Goal: Transaction & Acquisition: Purchase product/service

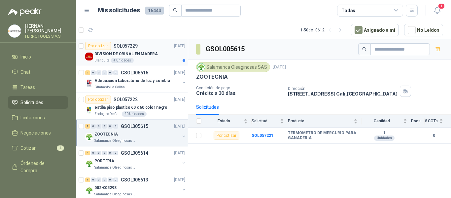
click at [156, 60] on div "Blanquita 4 Unidades" at bounding box center [140, 60] width 91 height 5
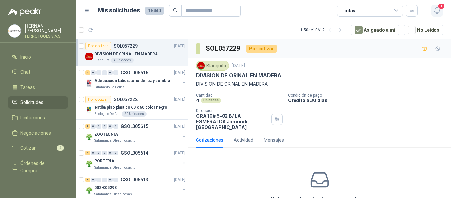
click at [440, 9] on span "1" at bounding box center [441, 6] width 7 height 6
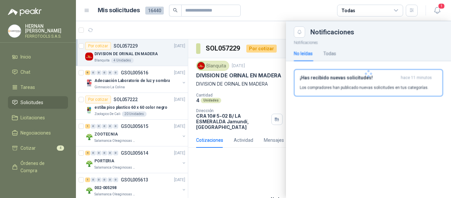
click at [351, 88] on p "Los compradores han publicado nuevas solicitudes en tus categorías." at bounding box center [364, 88] width 129 height 6
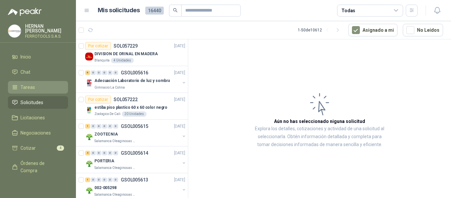
click at [30, 84] on span "Tareas" at bounding box center [27, 87] width 15 height 7
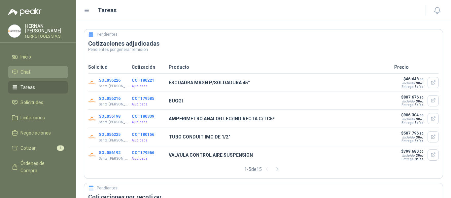
click at [31, 71] on li "Chat" at bounding box center [38, 71] width 52 height 7
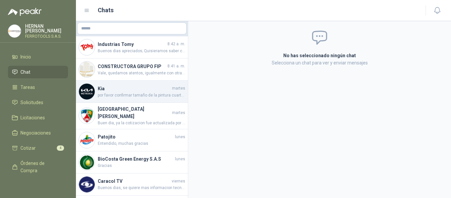
click at [114, 88] on h4 "Kia" at bounding box center [134, 88] width 73 height 7
click at [111, 93] on span "por favor confirmar tamaño de la pintura cuartos o galon" at bounding box center [142, 95] width 88 height 6
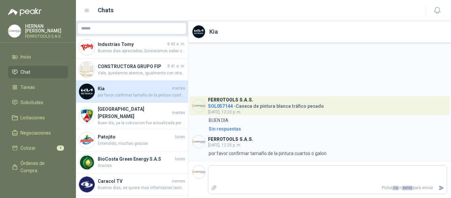
scroll to position [0, 3]
click at [89, 10] on icon at bounding box center [87, 11] width 6 height 6
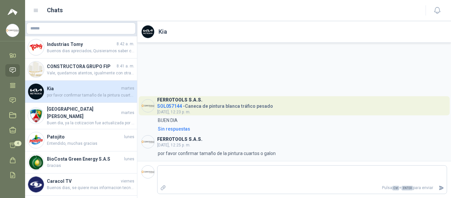
click at [36, 13] on icon at bounding box center [36, 11] width 6 height 6
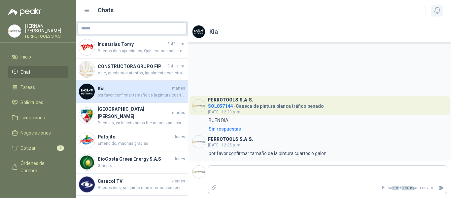
click at [436, 13] on icon "button" at bounding box center [438, 10] width 8 height 8
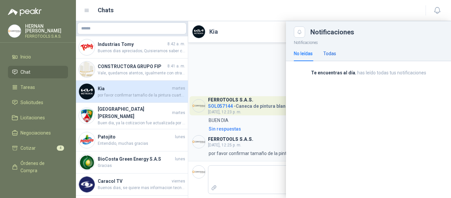
click at [332, 53] on div "Todas" at bounding box center [330, 53] width 13 height 7
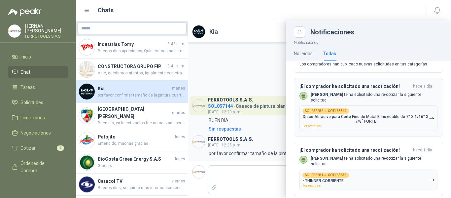
scroll to position [33, 0]
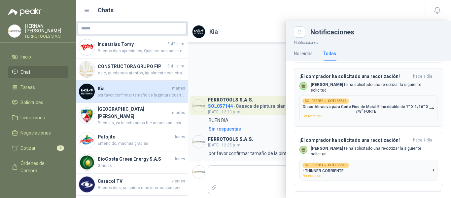
click at [394, 106] on p "Disco Abrasivo para Corte Fino de Metal E Inoxidable de 7" X 1/16" X 7/8" FORTE" at bounding box center [366, 108] width 127 height 9
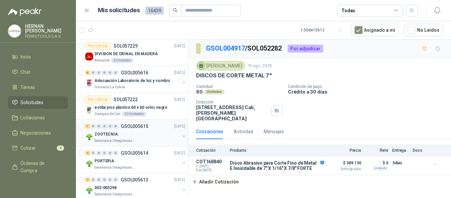
click at [142, 133] on div "ZOOTECNIA" at bounding box center [138, 134] width 86 height 8
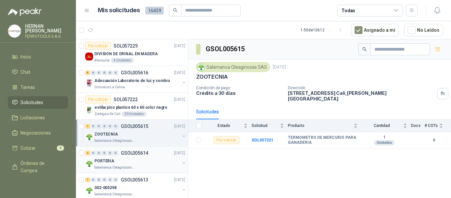
click at [149, 160] on div "PORTERIA" at bounding box center [138, 161] width 86 height 8
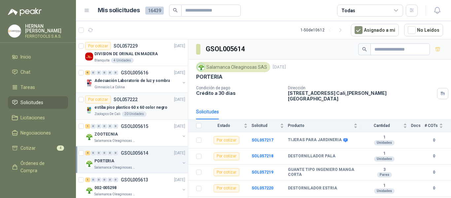
click at [160, 111] on div "estiba piso plastico 60 x 60 color negro" at bounding box center [140, 107] width 91 height 8
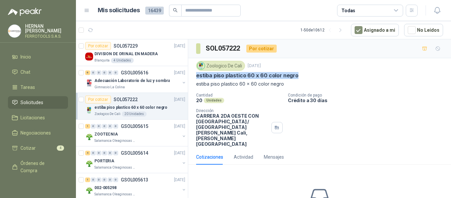
drag, startPoint x: 195, startPoint y: 76, endPoint x: 311, endPoint y: 78, distance: 116.3
click at [311, 78] on div "Zoologico De Cali 24 sept, 2025 estiba piso plastico 60 x 60 color negro estiba…" at bounding box center [319, 103] width 263 height 91
copy p "estiba piso plastico 60 x 60 color negro"
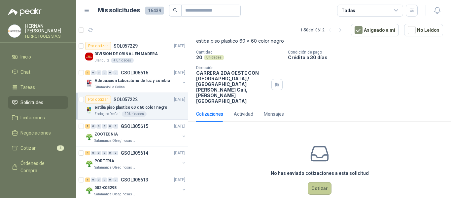
click at [323, 182] on button "Cotizar" at bounding box center [320, 188] width 24 height 13
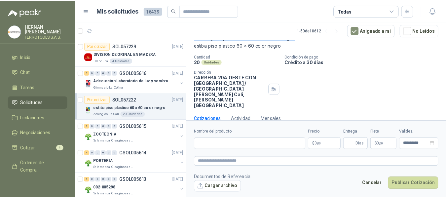
scroll to position [38, 0]
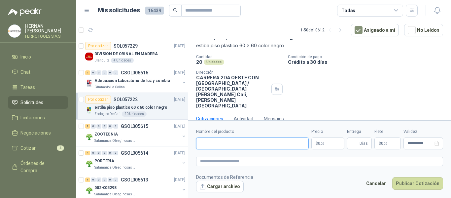
click at [224, 145] on input "Nombre del producto" at bounding box center [252, 143] width 113 height 12
paste input "**********"
type input "**********"
click at [233, 161] on textarea at bounding box center [319, 162] width 247 height 10
paste textarea "**********"
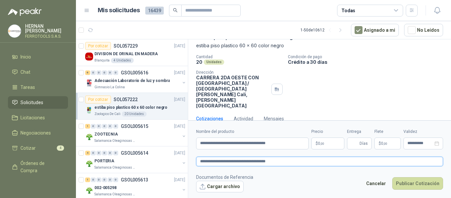
type textarea "**********"
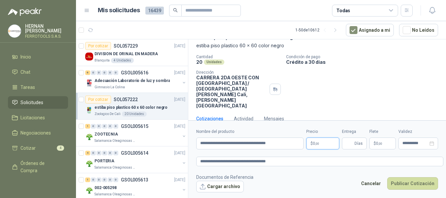
click at [328, 143] on body "HERNAN RUALES FERROTOOLS S.A.S. Inicio Chat Tareas Solicitudes Licitaciones Neg…" at bounding box center [223, 99] width 446 height 198
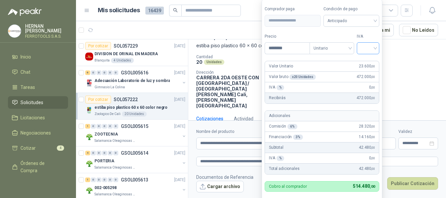
type input "********"
click at [371, 47] on input "search" at bounding box center [368, 48] width 15 height 10
click at [369, 63] on div "19%" at bounding box center [370, 61] width 12 height 7
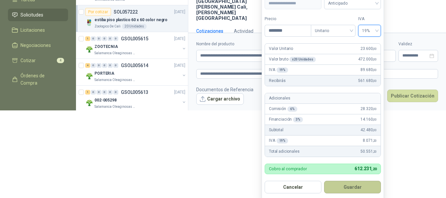
scroll to position [89, 0]
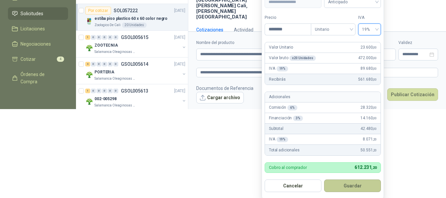
click at [352, 183] on button "Guardar" at bounding box center [352, 185] width 57 height 13
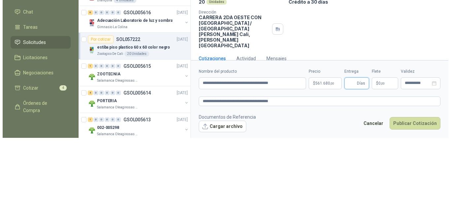
scroll to position [0, 0]
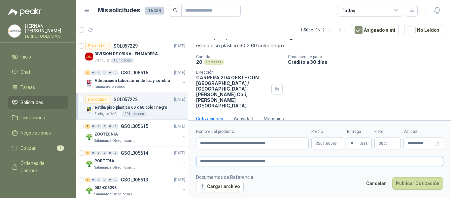
click at [286, 162] on textarea "**********" at bounding box center [319, 162] width 247 height 10
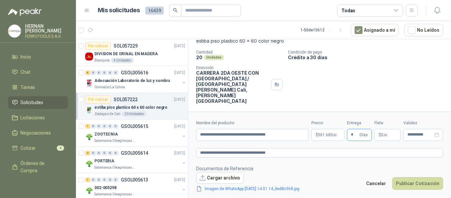
click at [353, 133] on input "*" at bounding box center [354, 134] width 7 height 11
type input "*"
click at [345, 175] on footer "Documentos de Referencia Cargar archivo Imagen de WhatsApp 2025-09-24 a las 14.…" at bounding box center [319, 179] width 247 height 28
click at [425, 183] on button "Publicar Cotización" at bounding box center [418, 183] width 51 height 13
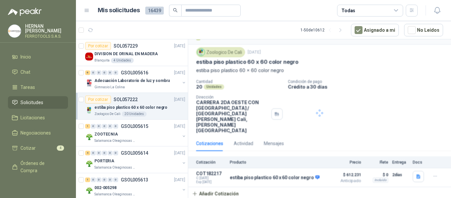
scroll to position [3, 0]
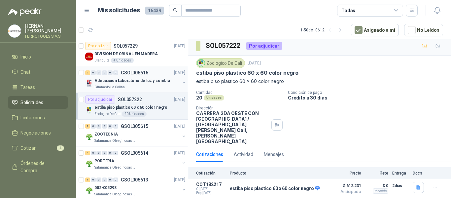
click at [136, 80] on p "Adecuación Laboratorio de luz y sombra" at bounding box center [132, 81] width 75 height 6
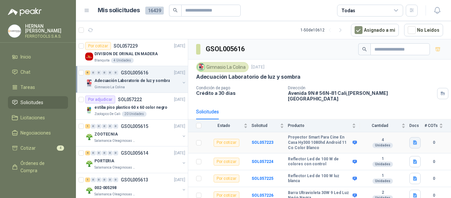
click at [413, 140] on icon "button" at bounding box center [416, 143] width 6 height 6
click at [394, 123] on button "proyector.png" at bounding box center [393, 123] width 35 height 7
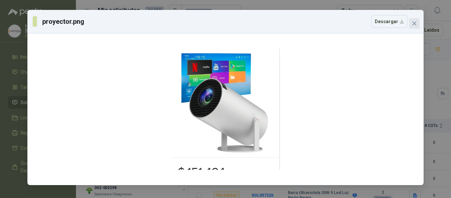
click at [415, 23] on icon "close" at bounding box center [414, 23] width 5 height 5
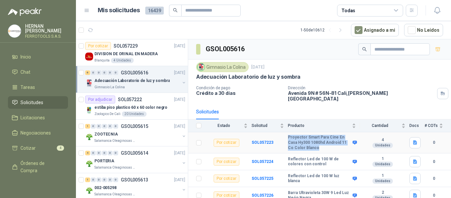
drag, startPoint x: 289, startPoint y: 133, endPoint x: 326, endPoint y: 145, distance: 39.1
click at [326, 145] on b "Proyector Smart Para Cine En Casa Hy300 1080hd Android 11 Co Color Blanco" at bounding box center [319, 143] width 63 height 16
copy b "Proyector Smart Para Cine En Casa Hy300 1080hd Android 11 Co Color Blanco"
click at [262, 140] on b "SOL057223" at bounding box center [263, 142] width 22 height 5
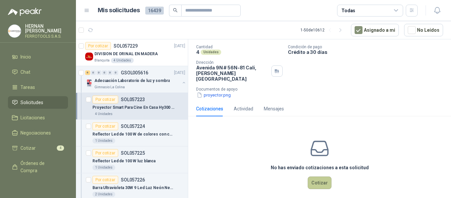
click at [309, 176] on button "Cotizar" at bounding box center [320, 182] width 24 height 13
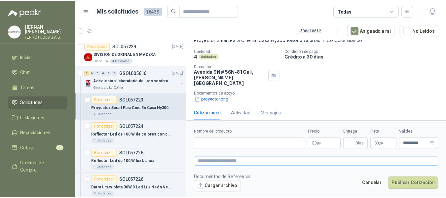
scroll to position [44, 0]
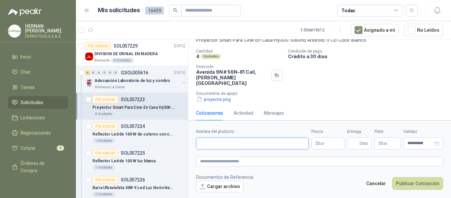
click at [268, 144] on input "Nombre del producto" at bounding box center [252, 143] width 113 height 12
paste input "**********"
type input "**********"
click at [270, 160] on textarea at bounding box center [319, 162] width 247 height 10
paste textarea "**********"
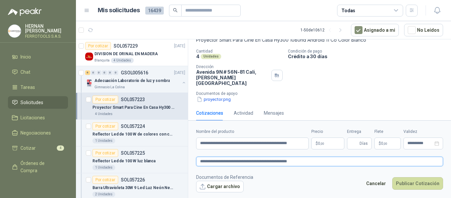
type textarea "**********"
click at [330, 140] on body "HERNAN RUALES FERROTOOLS S.A.S. Inicio Chat Tareas Solicitudes Licitaciones Neg…" at bounding box center [225, 99] width 451 height 198
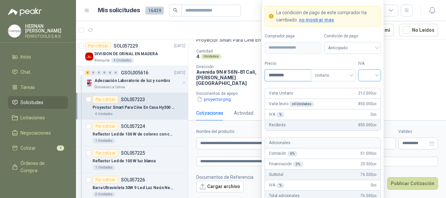
type input "*********"
click at [367, 74] on input "search" at bounding box center [369, 75] width 15 height 10
click at [369, 88] on div "19%" at bounding box center [370, 88] width 12 height 7
click at [323, 57] on form "**********" at bounding box center [323, 122] width 122 height 246
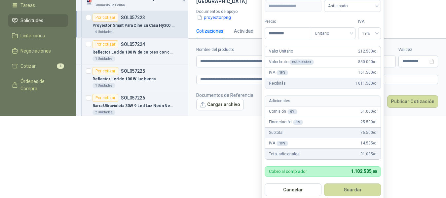
scroll to position [87, 0]
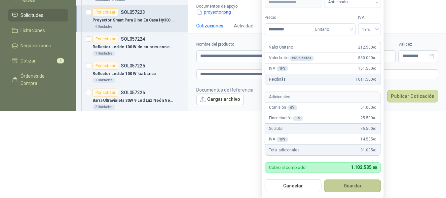
click at [356, 189] on button "Guardar" at bounding box center [352, 185] width 57 height 13
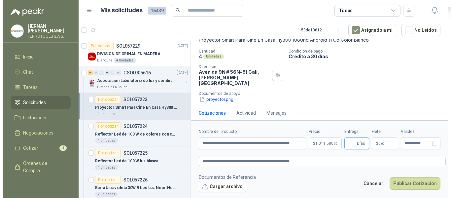
scroll to position [0, 0]
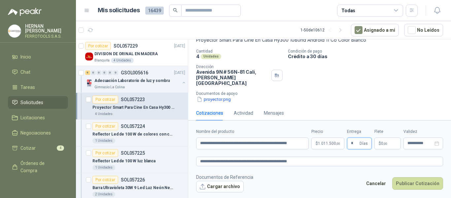
type input "*"
click at [311, 161] on textarea "**********" at bounding box center [319, 162] width 247 height 10
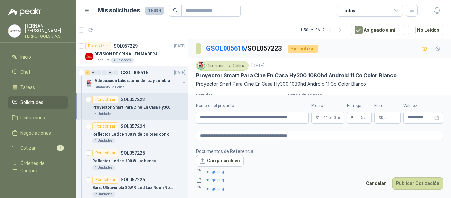
click at [340, 153] on footer "Documentos de Referencia Cargar archivo image.png image.png image.png Cancelar …" at bounding box center [319, 170] width 247 height 45
click at [425, 184] on button "Publicar Cotización" at bounding box center [418, 183] width 51 height 13
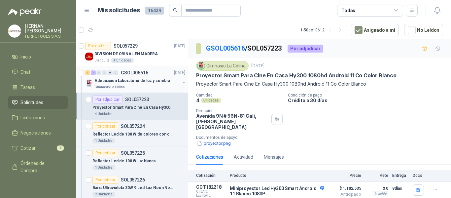
click at [158, 79] on p "Adecuación Laboratorio de luz y sombra" at bounding box center [132, 81] width 75 height 6
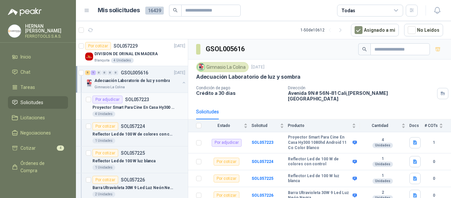
click at [154, 104] on div "Proyector Smart Para Cine En Casa Hy300 1080hd Android 11 Co Color Blanco" at bounding box center [139, 107] width 93 height 8
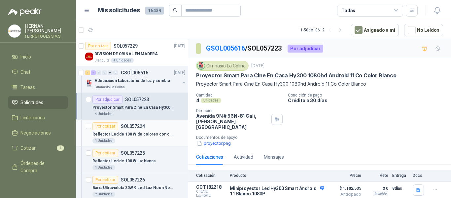
click at [161, 137] on p "Reflector Led de 100 W de colores con control" at bounding box center [134, 134] width 82 height 6
click at [145, 78] on p "Adecuación Laboratorio de luz y sombra" at bounding box center [132, 81] width 75 height 6
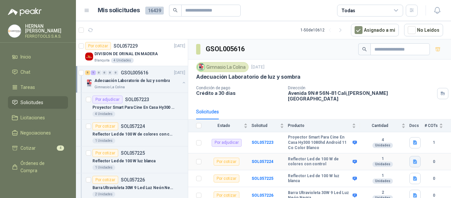
click at [415, 159] on button "button" at bounding box center [415, 161] width 11 height 11
click at [406, 143] on button "reflector colores.png" at bounding box center [387, 142] width 49 height 7
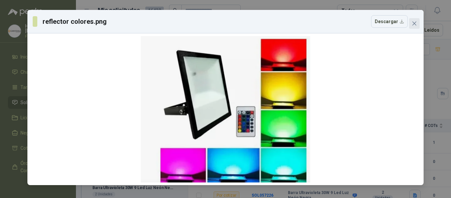
click at [416, 26] on button "Close" at bounding box center [414, 23] width 11 height 11
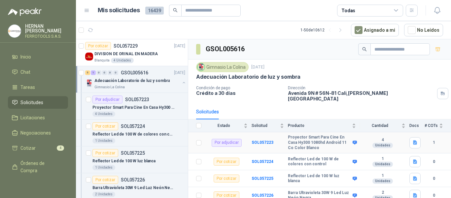
scroll to position [33, 0]
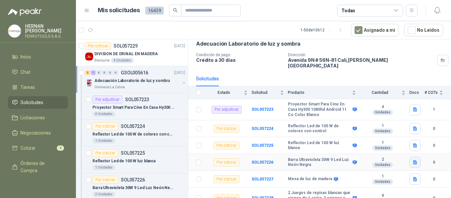
click at [413, 160] on icon "button" at bounding box center [415, 162] width 4 height 4
click at [403, 143] on button "imagen (7).png" at bounding box center [393, 142] width 38 height 7
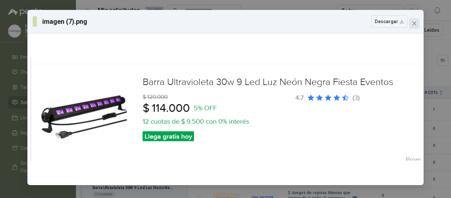
click at [416, 25] on icon "close" at bounding box center [415, 23] width 4 height 4
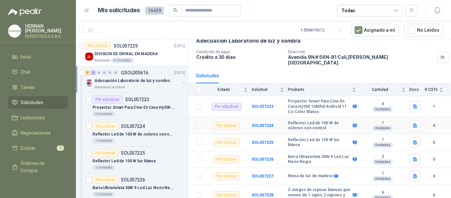
scroll to position [37, 0]
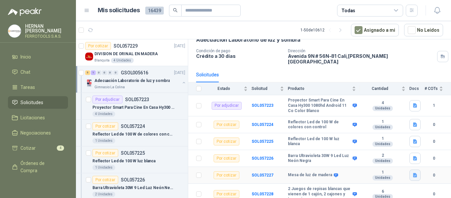
click at [413, 173] on icon "button" at bounding box center [415, 175] width 4 height 4
click at [402, 156] on button "Image (3).jpg" at bounding box center [394, 155] width 34 height 7
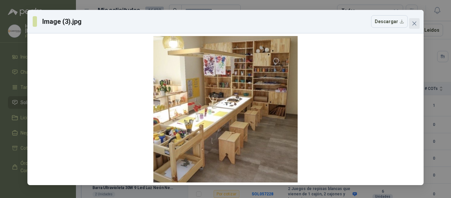
click at [414, 19] on button "Close" at bounding box center [414, 23] width 11 height 11
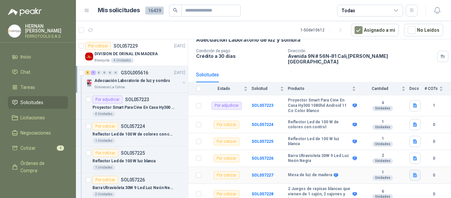
click at [413, 173] on icon "button" at bounding box center [415, 175] width 4 height 4
click at [398, 156] on button "Image (3).jpg" at bounding box center [394, 155] width 34 height 7
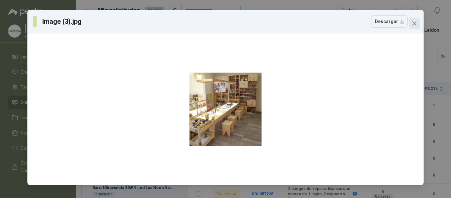
click at [418, 21] on span "Close" at bounding box center [414, 23] width 11 height 5
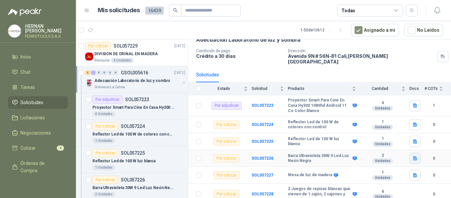
click at [413, 156] on icon "button" at bounding box center [416, 159] width 6 height 6
click at [399, 137] on button "imagen (7).png" at bounding box center [393, 138] width 38 height 7
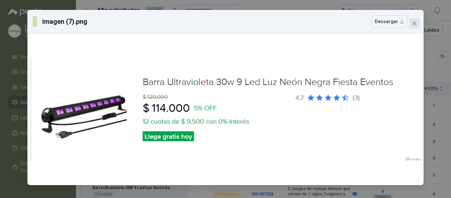
click at [410, 25] on span "Close" at bounding box center [414, 23] width 11 height 5
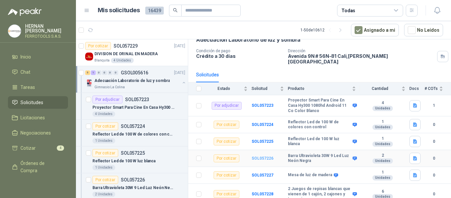
click at [261, 156] on b "SOL057226" at bounding box center [263, 158] width 22 height 5
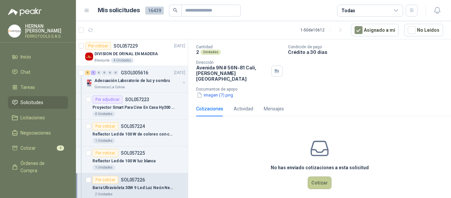
click at [317, 176] on button "Cotizar" at bounding box center [320, 182] width 24 height 13
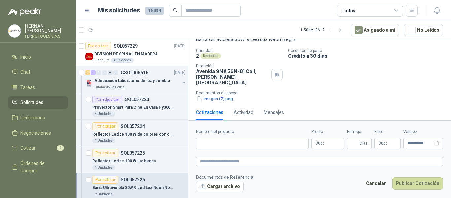
scroll to position [44, 0]
click at [256, 142] on input "Nombre del producto" at bounding box center [252, 143] width 113 height 12
paste input "**********"
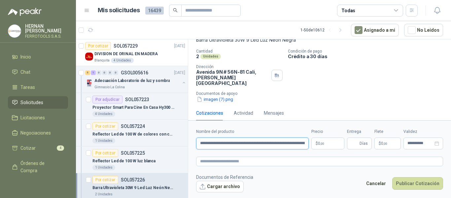
scroll to position [0, 72]
type input "**********"
click at [270, 160] on textarea at bounding box center [319, 162] width 247 height 10
paste textarea "**********"
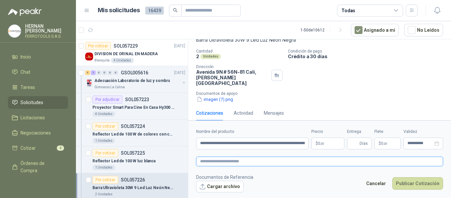
type textarea "**********"
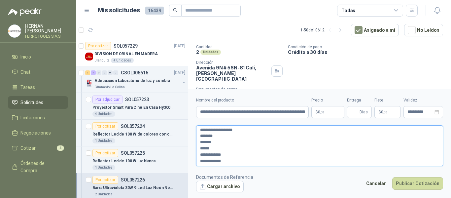
click at [200, 134] on textarea "**********" at bounding box center [319, 145] width 247 height 41
type textarea "**********"
click at [200, 135] on textarea "**********" at bounding box center [319, 146] width 247 height 41
type textarea "**********"
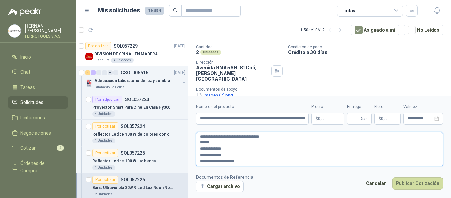
type textarea "**********"
click at [201, 143] on textarea "**********" at bounding box center [319, 149] width 247 height 34
type textarea "**********"
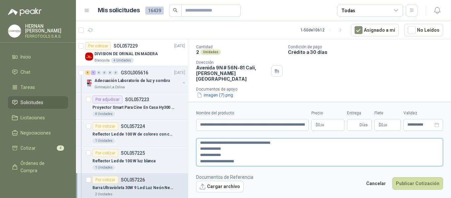
type textarea "**********"
click at [201, 150] on textarea "**********" at bounding box center [319, 152] width 247 height 28
type textarea "**********"
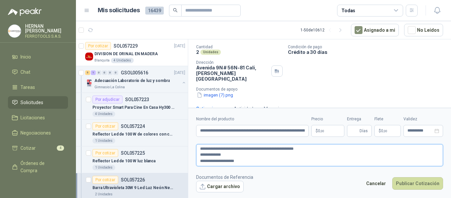
type textarea "**********"
click at [200, 156] on textarea "**********" at bounding box center [319, 155] width 247 height 22
type textarea "**********"
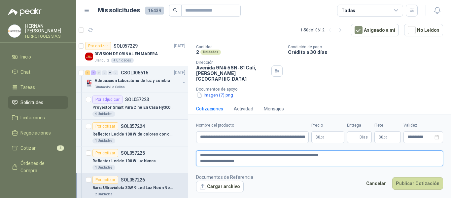
click at [200, 162] on textarea "**********" at bounding box center [319, 158] width 247 height 16
type textarea "**********"
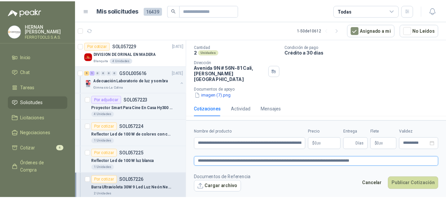
scroll to position [44, 0]
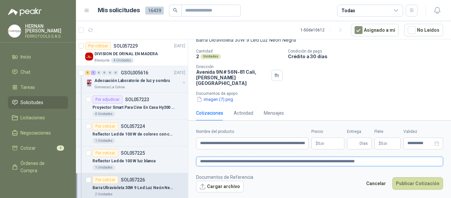
type textarea "**********"
click at [333, 145] on body "HERNAN RUALES FERROTOOLS S.A.S. Inicio Chat Tareas Solicitudes Licitaciones Neg…" at bounding box center [225, 99] width 451 height 198
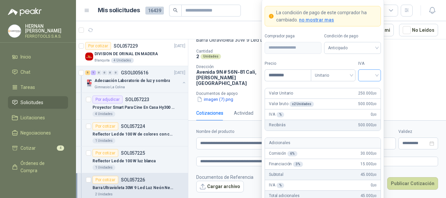
type input "*********"
click at [369, 77] on input "search" at bounding box center [369, 75] width 15 height 10
click at [367, 87] on div "19%" at bounding box center [370, 88] width 12 height 7
click at [363, 58] on form "**********" at bounding box center [323, 122] width 122 height 246
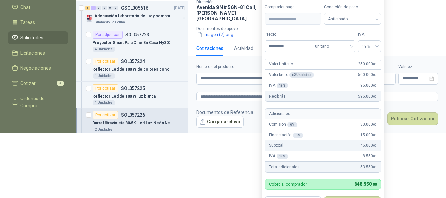
scroll to position [86, 0]
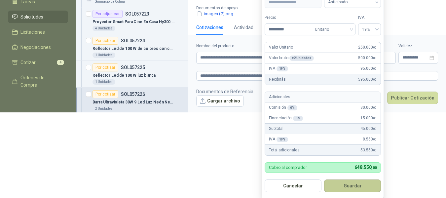
click at [363, 182] on button "Guardar" at bounding box center [352, 185] width 57 height 13
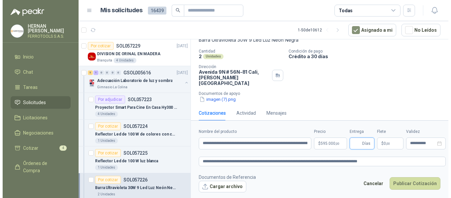
scroll to position [0, 0]
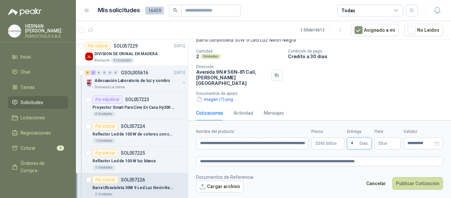
type input "*"
click at [365, 78] on div "Cantidad 2 Unidades Condición de pago Crédito a 30 días Dirección Avenida 9N # …" at bounding box center [319, 76] width 247 height 54
click at [386, 164] on textarea "**********" at bounding box center [319, 162] width 247 height 10
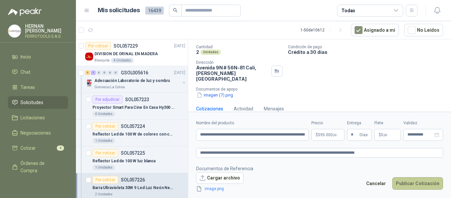
click at [424, 184] on button "Publicar Cotización" at bounding box center [418, 183] width 51 height 13
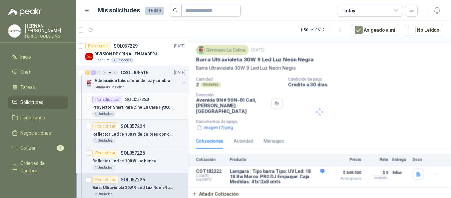
scroll to position [11, 0]
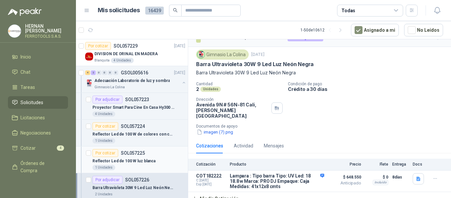
click at [169, 163] on div "Reflector Led de 100 W luz blanca" at bounding box center [139, 161] width 93 height 8
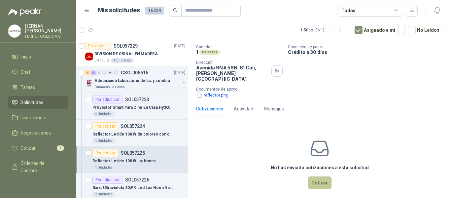
click at [320, 177] on button "Cotizar" at bounding box center [320, 182] width 24 height 13
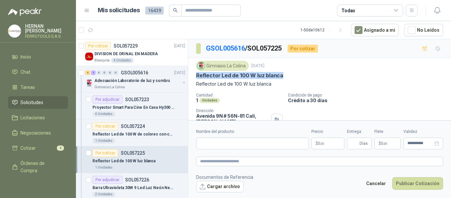
drag, startPoint x: 285, startPoint y: 75, endPoint x: 194, endPoint y: 77, distance: 90.6
click at [194, 77] on div "Gimnasio La Colina 24 sept, 2025 Reflector Led de 100 W luz blanca Reflector Le…" at bounding box center [319, 103] width 263 height 91
copy p "Reflector Led de 100 W luz blanca"
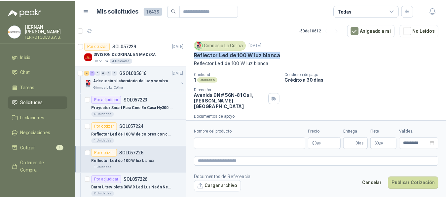
scroll to position [44, 0]
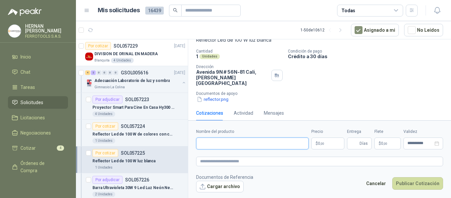
click at [249, 143] on input "Nombre del producto" at bounding box center [252, 143] width 113 height 12
paste input "**********"
type input "**********"
click at [271, 158] on textarea at bounding box center [319, 162] width 247 height 10
paste textarea "**********"
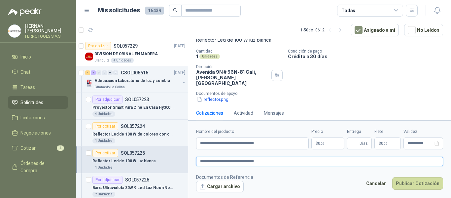
type textarea "**********"
click at [322, 143] on body "HERNAN RUALES FERROTOOLS S.A.S. Inicio Chat Tareas Solicitudes Licitaciones Neg…" at bounding box center [225, 99] width 451 height 198
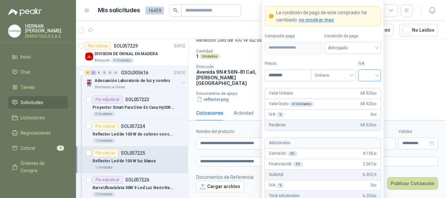
type input "********"
click at [369, 75] on input "search" at bounding box center [369, 75] width 15 height 10
click at [366, 85] on div "19%" at bounding box center [370, 88] width 12 height 7
click at [369, 63] on label "IVA" at bounding box center [369, 63] width 23 height 6
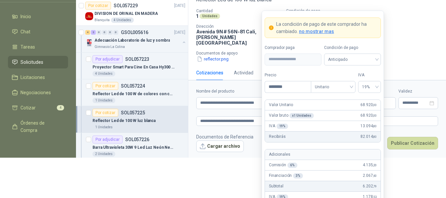
scroll to position [53, 0]
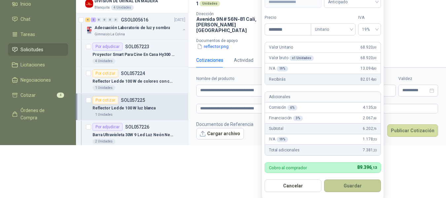
click at [363, 183] on button "Guardar" at bounding box center [352, 185] width 57 height 13
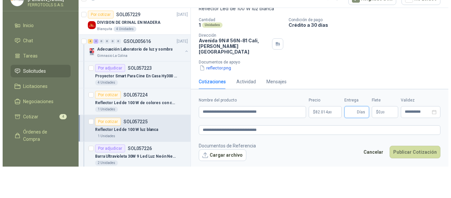
scroll to position [0, 0]
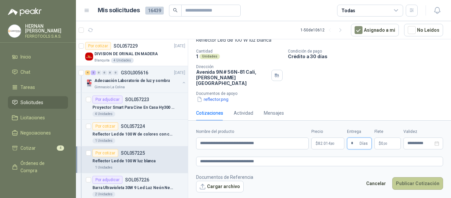
type input "*"
click at [418, 184] on button "Publicar Cotización" at bounding box center [418, 183] width 51 height 13
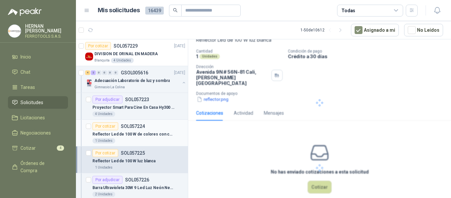
scroll to position [8, 0]
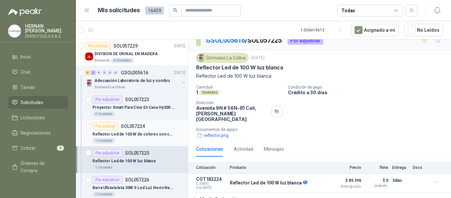
click at [153, 130] on div "Reflector Led de 100 W de colores con control" at bounding box center [139, 134] width 93 height 8
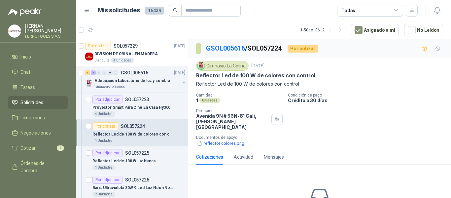
scroll to position [48, 0]
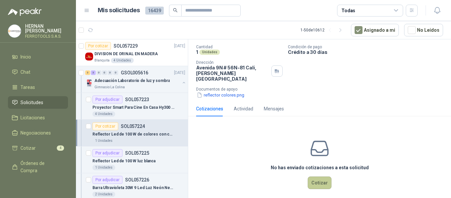
click at [314, 179] on button "Cotizar" at bounding box center [320, 182] width 24 height 13
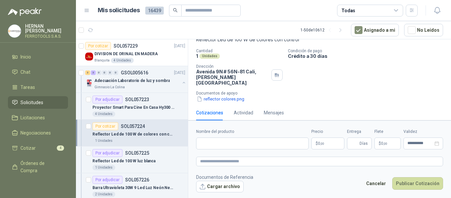
scroll to position [44, 0]
click at [241, 144] on input "Nombre del producto" at bounding box center [252, 143] width 113 height 12
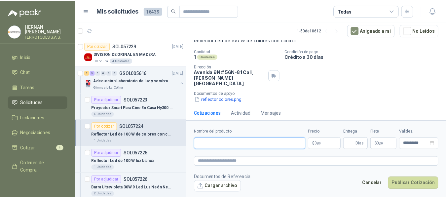
scroll to position [0, 0]
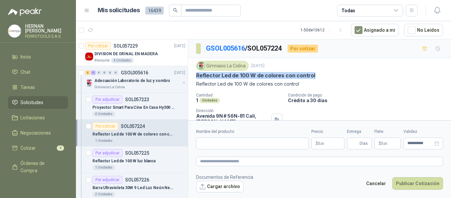
drag, startPoint x: 315, startPoint y: 74, endPoint x: 193, endPoint y: 77, distance: 122.3
click at [193, 77] on div "Gimnasio La Colina 24 sept, 2025 Reflector Led de 100 W de colores con control …" at bounding box center [319, 103] width 263 height 91
copy p "Reflector Led de 100 W de colores con control"
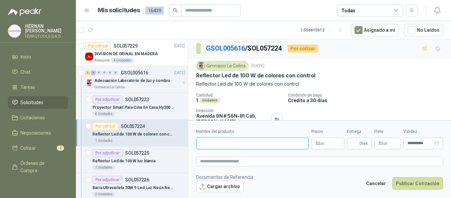
click at [229, 142] on input "Nombre del producto" at bounding box center [252, 143] width 113 height 12
paste input "**********"
drag, startPoint x: 194, startPoint y: 143, endPoint x: 190, endPoint y: 143, distance: 4.0
click at [190, 143] on form "**********" at bounding box center [319, 160] width 263 height 80
type input "**********"
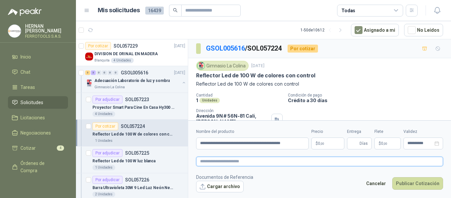
click at [256, 158] on textarea at bounding box center [319, 162] width 247 height 10
paste textarea "**********"
type textarea "**********"
click at [334, 144] on p "$ 0 ,00" at bounding box center [328, 143] width 33 height 12
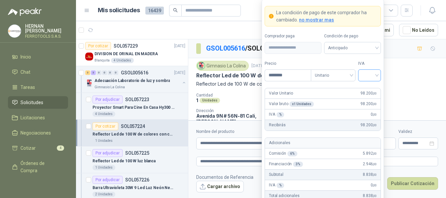
type input "********"
click at [365, 77] on input "search" at bounding box center [369, 75] width 15 height 10
click at [365, 90] on div "19%" at bounding box center [370, 88] width 12 height 7
click at [368, 63] on label "IVA" at bounding box center [369, 63] width 23 height 6
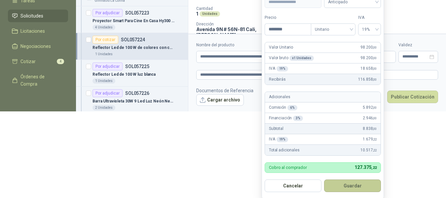
click at [359, 187] on button "Guardar" at bounding box center [352, 185] width 57 height 13
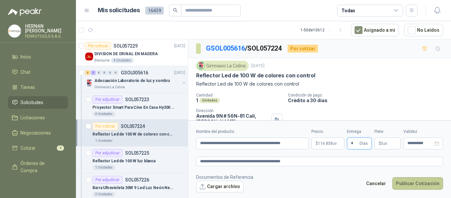
type input "*"
click at [412, 184] on button "Publicar Cotización" at bounding box center [418, 183] width 51 height 13
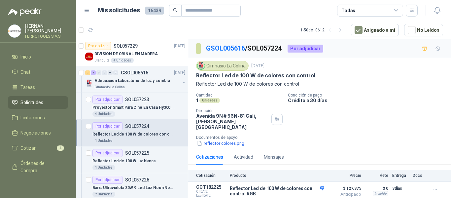
scroll to position [8, 0]
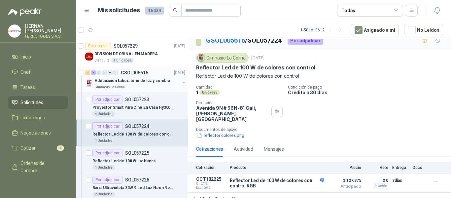
click at [165, 81] on div "Adecuación Laboratorio de luz y sombra" at bounding box center [138, 81] width 86 height 8
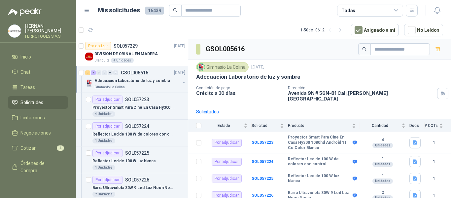
click at [181, 84] on button "button" at bounding box center [183, 82] width 5 height 5
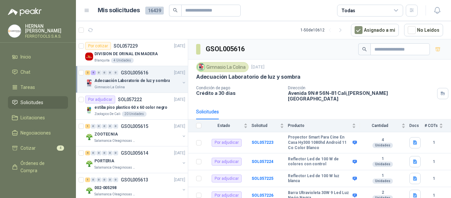
scroll to position [2, 0]
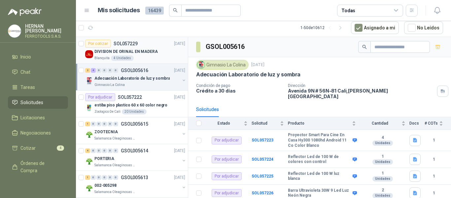
click at [162, 49] on div "DIVISION DE ORINAL EN MADERA" at bounding box center [140, 52] width 91 height 8
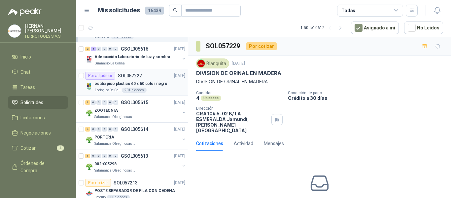
scroll to position [33, 0]
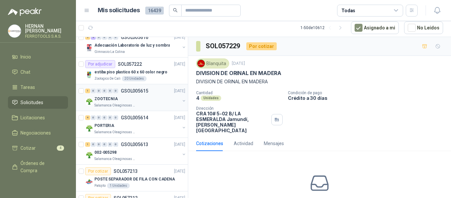
click at [149, 98] on div "ZOOTECNIA" at bounding box center [138, 99] width 86 height 8
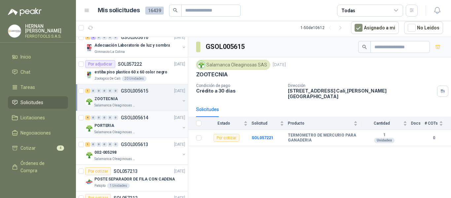
click at [157, 131] on div "Salamanca Oleaginosas SAS" at bounding box center [138, 132] width 86 height 5
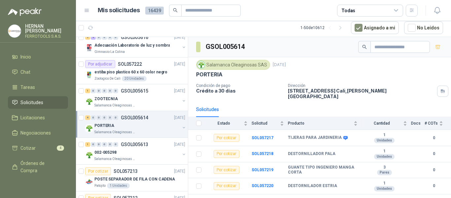
scroll to position [66, 0]
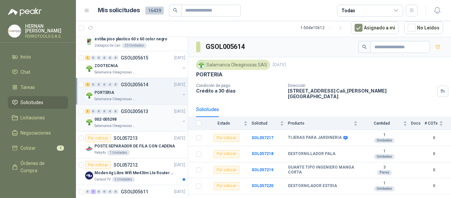
click at [149, 122] on div "002-005298" at bounding box center [138, 119] width 86 height 8
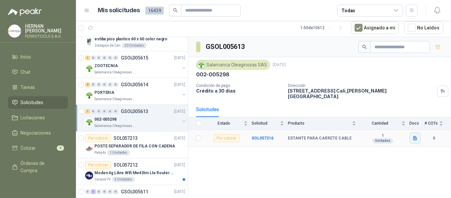
click at [413, 135] on icon "button" at bounding box center [416, 138] width 6 height 6
click at [365, 122] on button "Captura de pantalla 2025-09-24 114810.png" at bounding box center [374, 119] width 83 height 7
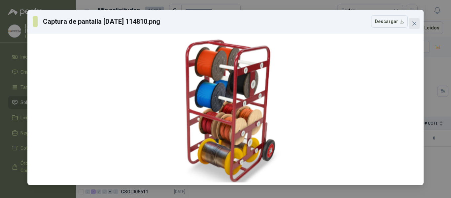
click at [416, 22] on icon "close" at bounding box center [415, 23] width 4 height 4
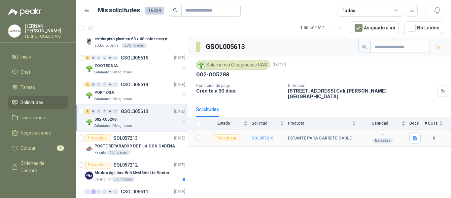
click at [271, 136] on b "SOL057216" at bounding box center [263, 138] width 22 height 5
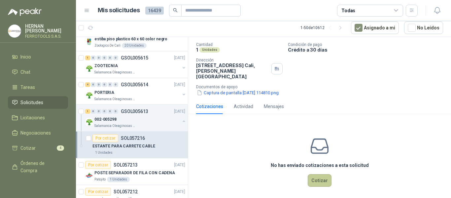
click at [316, 174] on button "Cotizar" at bounding box center [320, 180] width 24 height 13
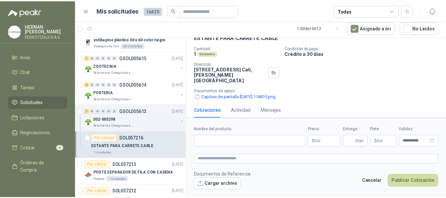
scroll to position [35, 0]
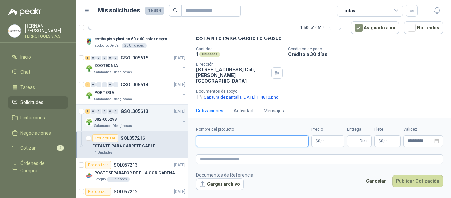
click at [238, 143] on input "Nombre del producto" at bounding box center [252, 141] width 113 height 12
paste input "**********"
type input "**********"
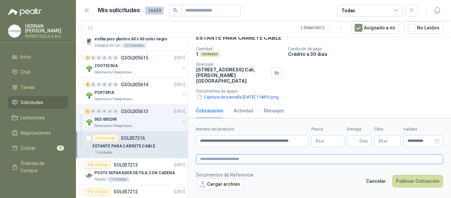
click at [248, 158] on textarea at bounding box center [319, 159] width 247 height 10
paste textarea "**********"
type textarea "**********"
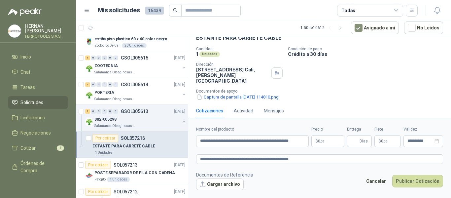
click at [323, 142] on body "HERNAN RUALES FERROTOOLS S.A.S. Inicio Chat Tareas Solicitudes Licitaciones Neg…" at bounding box center [225, 99] width 451 height 198
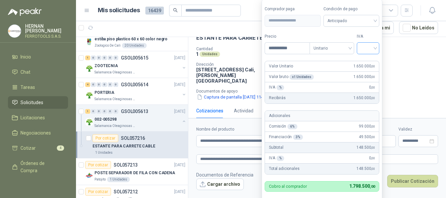
type input "**********"
click at [364, 48] on input "search" at bounding box center [368, 48] width 15 height 10
click at [370, 64] on div "19%" at bounding box center [370, 61] width 12 height 7
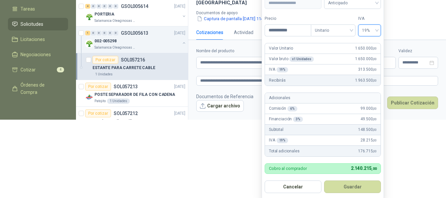
scroll to position [79, 0]
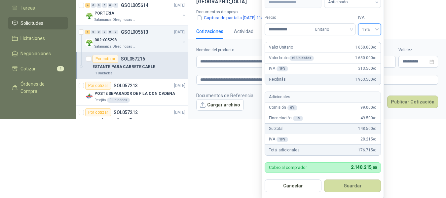
click at [365, 186] on button "Guardar" at bounding box center [352, 185] width 57 height 13
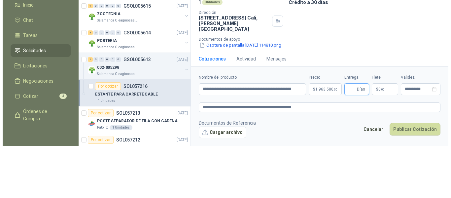
scroll to position [0, 0]
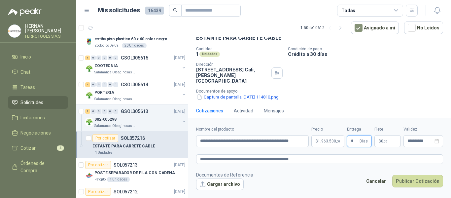
type input "*"
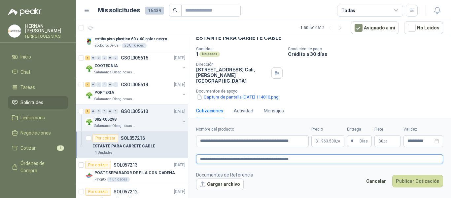
click at [306, 159] on textarea "**********" at bounding box center [319, 159] width 247 height 10
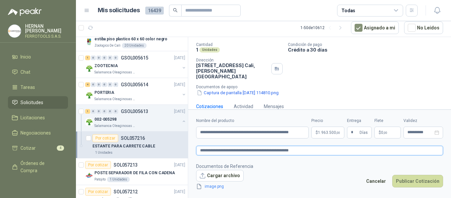
click at [320, 152] on textarea "**********" at bounding box center [319, 151] width 247 height 10
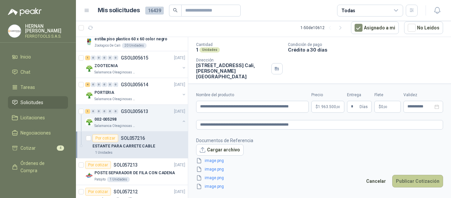
click at [414, 183] on button "Publicar Cotización" at bounding box center [418, 181] width 51 height 13
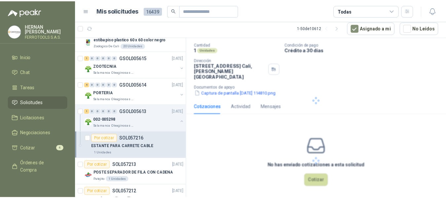
scroll to position [0, 0]
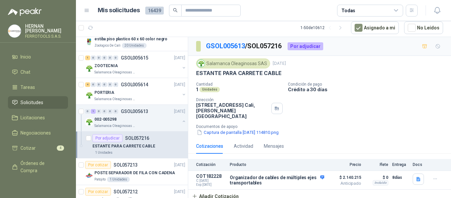
click at [246, 129] on button "Captura de pantalla 2025-09-24 114810.png" at bounding box center [237, 132] width 83 height 7
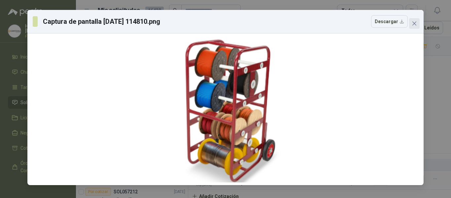
click at [416, 23] on icon "close" at bounding box center [415, 23] width 4 height 4
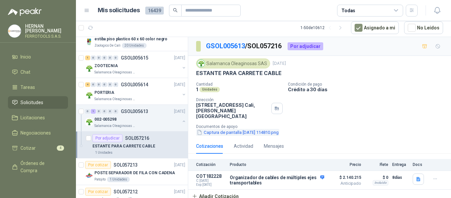
click at [241, 129] on button "Captura de pantalla 2025-09-24 114810.png" at bounding box center [237, 132] width 83 height 7
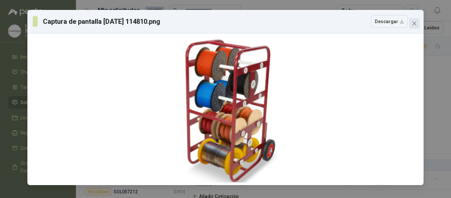
click at [415, 22] on icon "close" at bounding box center [414, 23] width 5 height 5
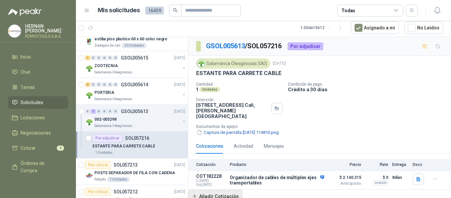
click at [211, 190] on button "Añadir Cotización" at bounding box center [215, 196] width 54 height 13
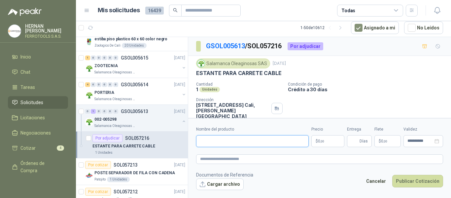
click at [223, 137] on input "Nombre del producto" at bounding box center [252, 141] width 113 height 12
paste input "**********"
type input "**********"
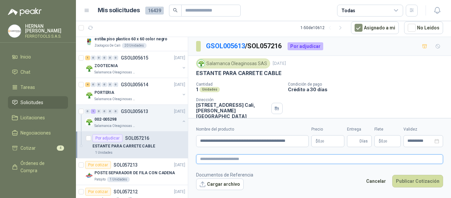
click at [238, 160] on textarea at bounding box center [319, 159] width 247 height 10
paste textarea "**********"
type textarea "**********"
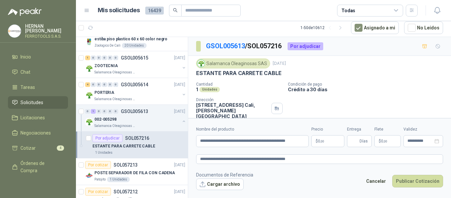
click at [326, 140] on body "HERNAN RUALES FERROTOOLS S.A.S. Inicio Chat Tareas Solicitudes Licitaciones Neg…" at bounding box center [225, 99] width 451 height 198
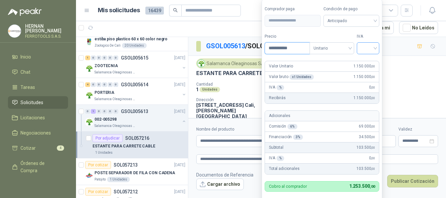
click at [377, 46] on div at bounding box center [368, 48] width 22 height 12
type input "**********"
click at [373, 64] on div "19%" at bounding box center [370, 61] width 12 height 7
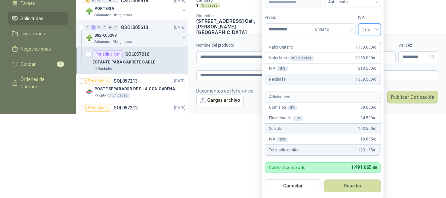
click at [352, 187] on button "Guardar" at bounding box center [352, 185] width 57 height 13
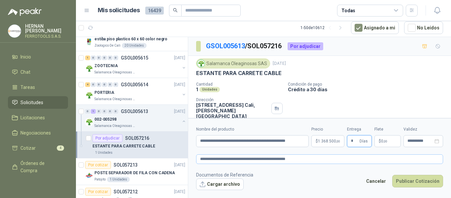
type input "*"
click at [323, 159] on textarea "**********" at bounding box center [319, 159] width 247 height 10
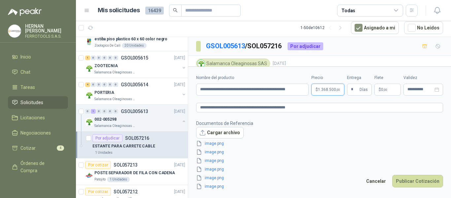
click at [325, 87] on p "$ 1.368.500 ,00" at bounding box center [328, 90] width 33 height 12
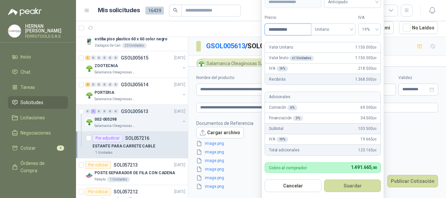
click at [279, 30] on input "**********" at bounding box center [288, 29] width 46 height 11
type input "**********"
click at [361, 189] on button "Guardar" at bounding box center [352, 185] width 57 height 13
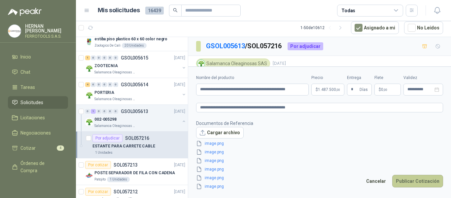
click at [421, 180] on button "Publicar Cotización" at bounding box center [418, 181] width 51 height 13
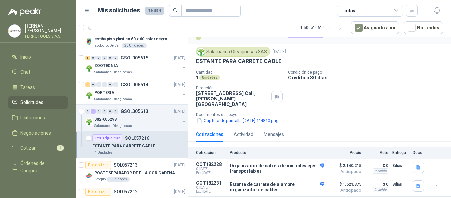
scroll to position [19, 0]
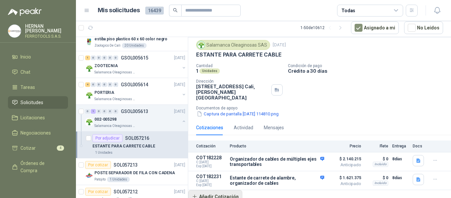
click at [216, 190] on button "Añadir Cotización" at bounding box center [215, 196] width 54 height 13
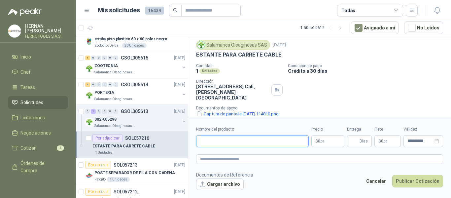
click at [231, 140] on input "Nombre del producto" at bounding box center [252, 141] width 113 height 12
paste input "**********"
type input "**********"
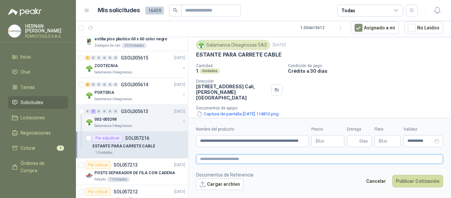
click at [243, 160] on textarea at bounding box center [319, 159] width 247 height 10
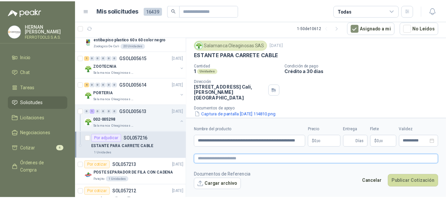
scroll to position [0, 0]
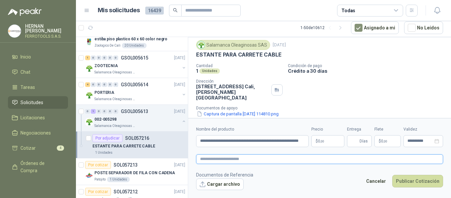
paste textarea "**********"
type textarea "**********"
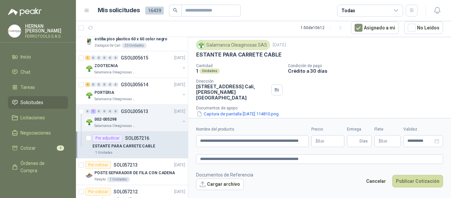
click at [332, 142] on body "HERNAN RUALES FERROTOOLS S.A.S. Inicio Chat Tareas Solicitudes Licitaciones Neg…" at bounding box center [225, 99] width 451 height 198
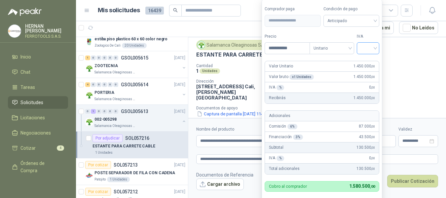
type input "**********"
click at [365, 48] on input "search" at bounding box center [368, 48] width 15 height 10
click at [369, 63] on div "19%" at bounding box center [370, 61] width 12 height 7
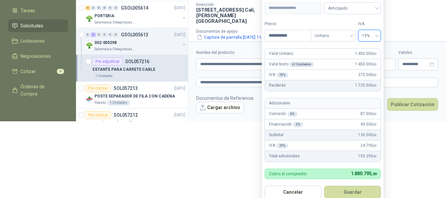
scroll to position [78, 0]
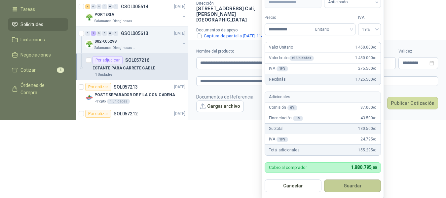
click at [357, 188] on button "Guardar" at bounding box center [352, 185] width 57 height 13
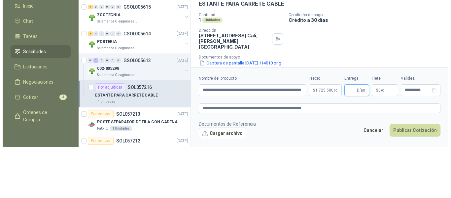
scroll to position [0, 0]
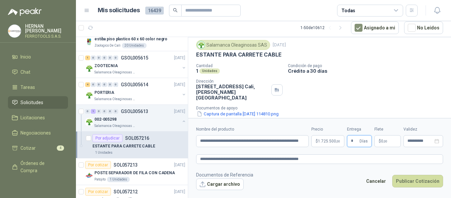
type input "*"
click at [300, 168] on form "**********" at bounding box center [319, 158] width 263 height 80
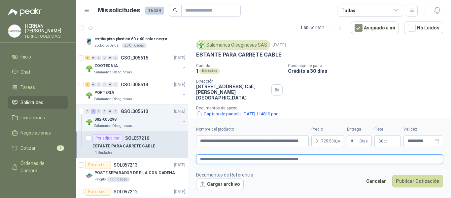
click at [316, 157] on textarea "**********" at bounding box center [319, 159] width 247 height 10
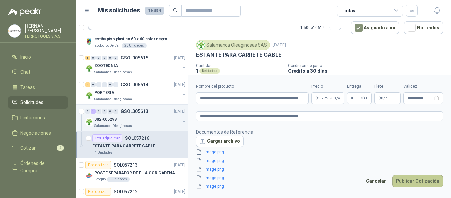
click at [411, 182] on button "Publicar Cotización" at bounding box center [418, 181] width 51 height 13
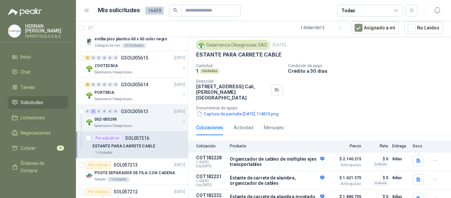
scroll to position [38, 0]
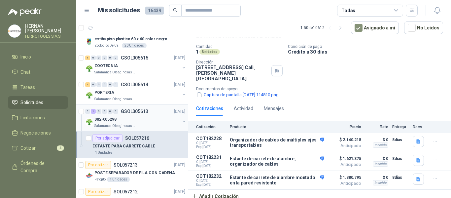
click at [181, 123] on button "button" at bounding box center [183, 121] width 5 height 5
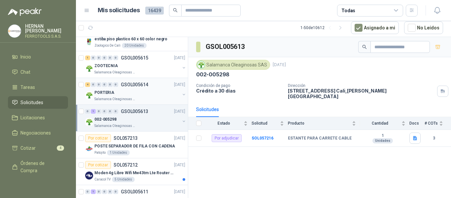
click at [150, 95] on div "PORTERIA" at bounding box center [138, 93] width 86 height 8
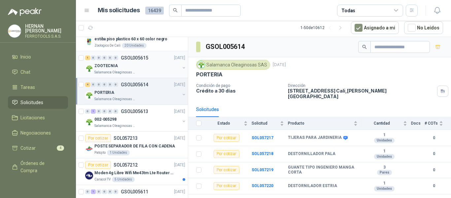
click at [143, 68] on div "ZOOTECNIA" at bounding box center [138, 66] width 86 height 8
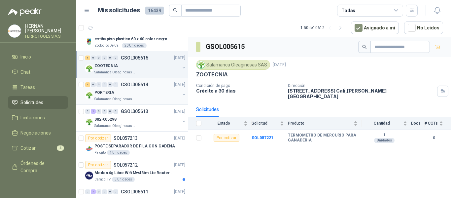
click at [142, 96] on div "PORTERIA" at bounding box center [138, 93] width 86 height 8
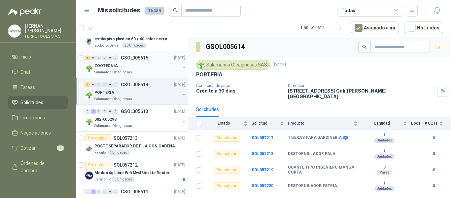
click at [149, 60] on div "1 0 0 0 0 0 GSOL005615 24/09/25" at bounding box center [135, 58] width 101 height 8
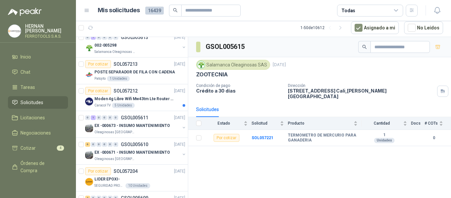
scroll to position [165, 0]
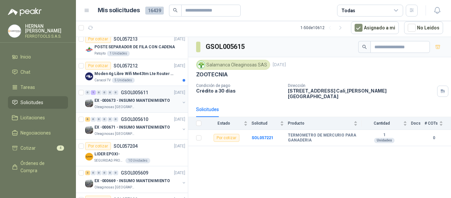
click at [149, 100] on p "EX -000673 - INSUMO MANTENIMIENTO" at bounding box center [133, 100] width 76 height 6
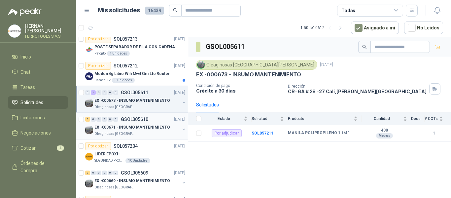
click at [146, 132] on div "Oleaginosas [GEOGRAPHIC_DATA][PERSON_NAME]" at bounding box center [138, 133] width 86 height 5
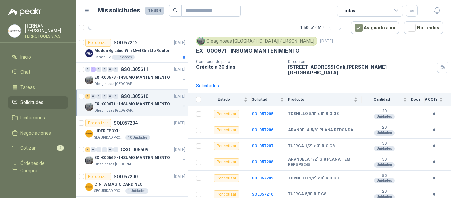
scroll to position [198, 0]
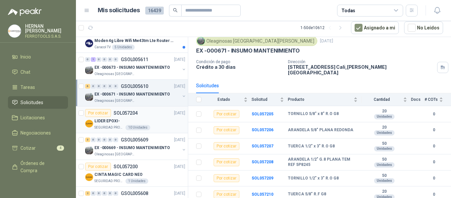
click at [151, 124] on div "LIDER EPOXI-" at bounding box center [140, 121] width 91 height 8
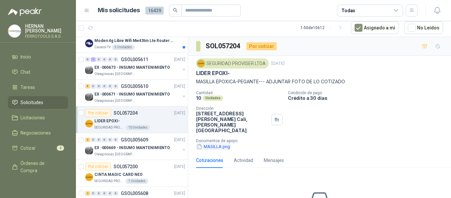
click at [214, 143] on button "MASILLA.png" at bounding box center [213, 146] width 35 height 7
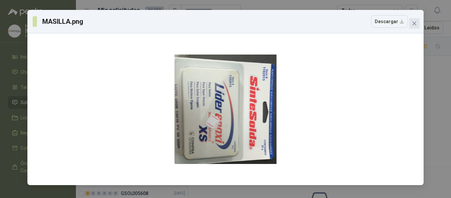
click at [414, 23] on icon "close" at bounding box center [415, 23] width 4 height 4
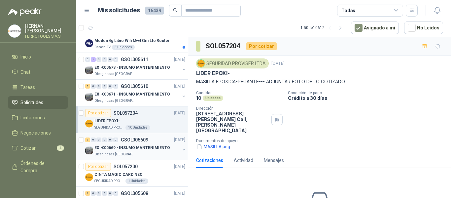
click at [156, 153] on div "Oleaginosas [GEOGRAPHIC_DATA][PERSON_NAME]" at bounding box center [138, 154] width 86 height 5
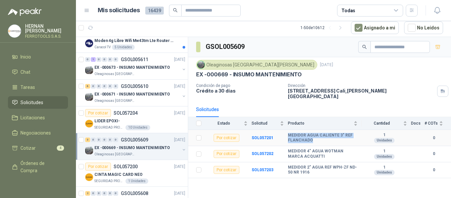
drag, startPoint x: 289, startPoint y: 129, endPoint x: 318, endPoint y: 135, distance: 29.4
click at [318, 135] on b "MEDIDOR AGUA CALIENTE 3" REF FLANCHADO" at bounding box center [323, 138] width 70 height 10
copy b "MEDIDOR AGUA CALIENTE 3" REF FLANCHADO"
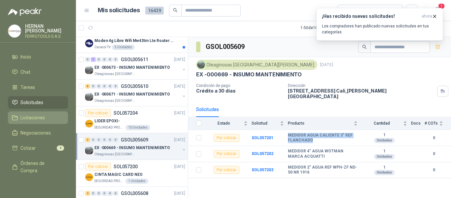
click at [36, 119] on span "Licitaciones" at bounding box center [32, 117] width 24 height 7
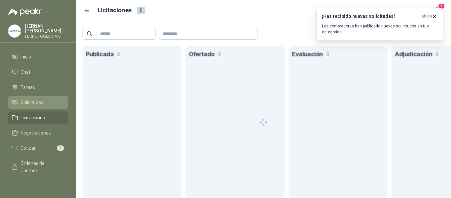
click at [34, 99] on span "Solicitudes" at bounding box center [31, 102] width 23 height 7
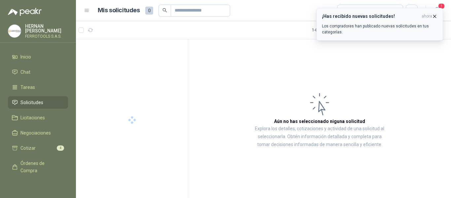
click at [385, 26] on p "Los compradores han publicado nuevas solicitudes en tus categorías." at bounding box center [380, 29] width 116 height 12
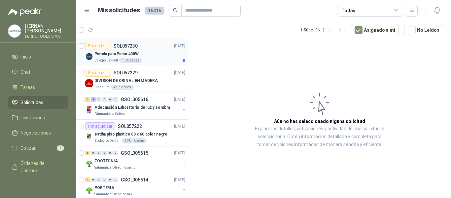
click at [159, 56] on div "Pistola para Pintar 400W" at bounding box center [140, 54] width 91 height 8
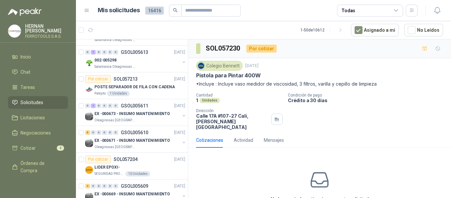
scroll to position [165, 0]
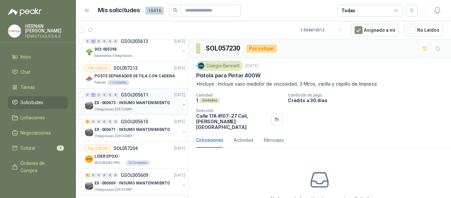
click at [161, 108] on div "Oleaginosas [GEOGRAPHIC_DATA][PERSON_NAME]" at bounding box center [138, 109] width 86 height 5
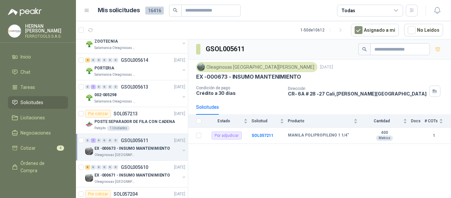
scroll to position [99, 0]
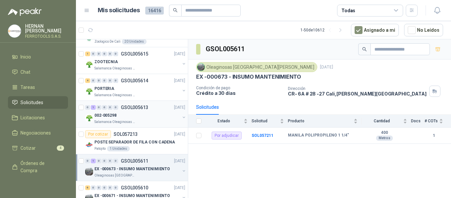
click at [149, 123] on div "Salamanca Oleaginosas SAS" at bounding box center [138, 121] width 86 height 5
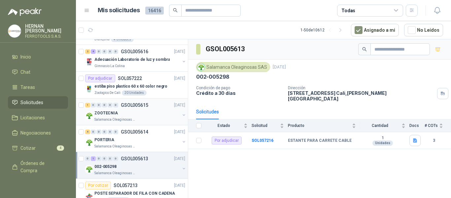
scroll to position [33, 0]
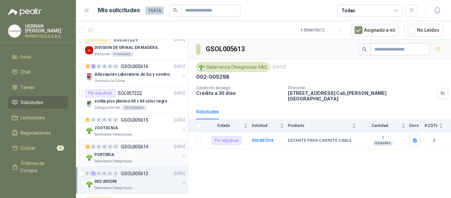
click at [134, 151] on div "PORTERIA" at bounding box center [138, 155] width 86 height 8
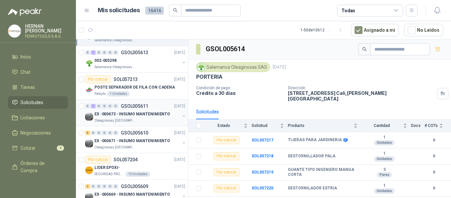
scroll to position [165, 0]
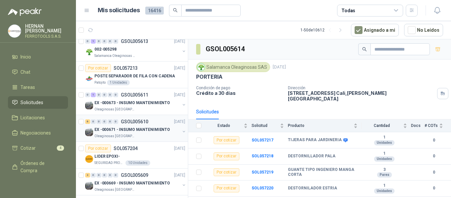
click at [134, 133] on div "EX -000671 - INSUMO MANTENIMIENTO" at bounding box center [138, 130] width 86 height 8
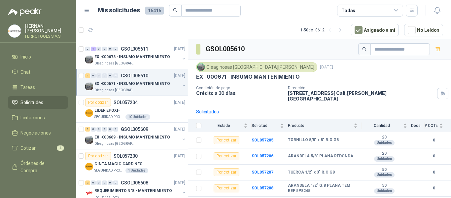
scroll to position [231, 0]
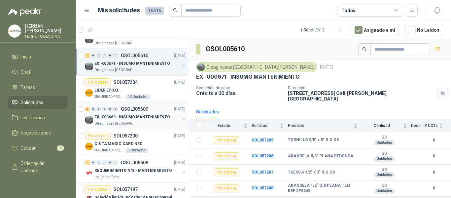
click at [152, 113] on div "3 0 0 0 0 0 GSOL005609 24/09/25" at bounding box center [135, 109] width 101 height 8
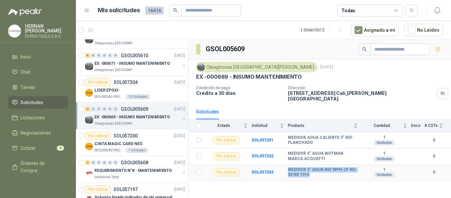
drag, startPoint x: 308, startPoint y: 170, endPoint x: 288, endPoint y: 165, distance: 20.6
click at [288, 167] on b "MEDIDOR 2" AGUA REF WPH-ZF ND-50 NR 1916" at bounding box center [323, 172] width 70 height 10
copy b "MEDIDOR 2" AGUA REF WPH-ZF ND-50 NR 1916"
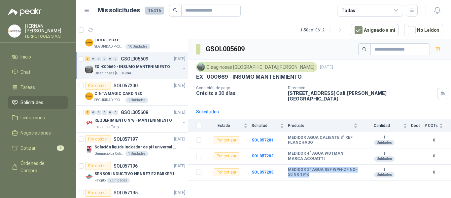
scroll to position [297, 0]
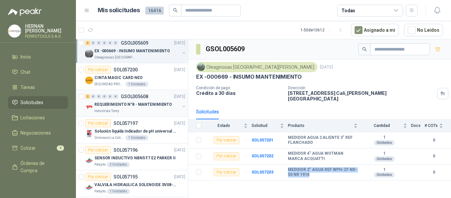
click at [151, 106] on p "REQUERIMIENTO N°8 - MANTENIMIENTO" at bounding box center [134, 104] width 78 height 6
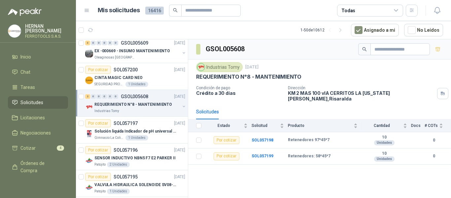
scroll to position [330, 0]
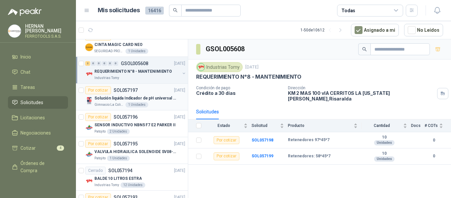
click at [155, 104] on div "Gimnasio La Colina 1 Unidades" at bounding box center [140, 104] width 91 height 5
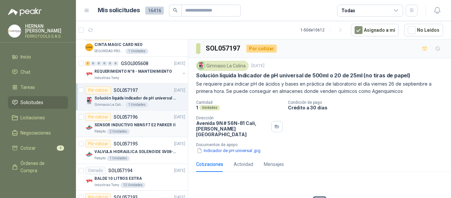
click at [161, 136] on article "Por cotizar SOL057196 24/09/25 SENSOR INDUCTIVO NBN5 F7 E2 PARKER II Patojito 2…" at bounding box center [132, 123] width 112 height 27
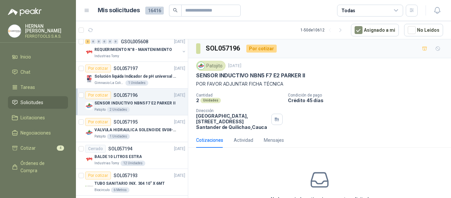
scroll to position [364, 0]
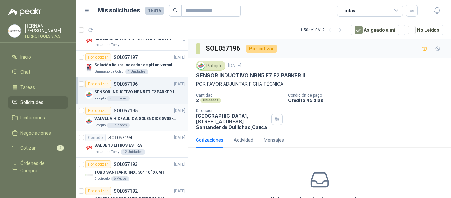
click at [162, 120] on p "VALVULA HIDRAULICA SOLENOIDE SV08-20" at bounding box center [136, 119] width 82 height 6
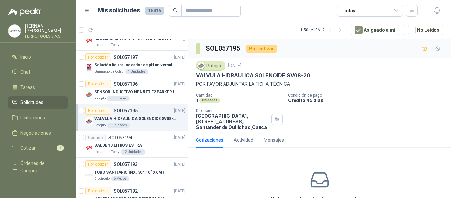
scroll to position [397, 0]
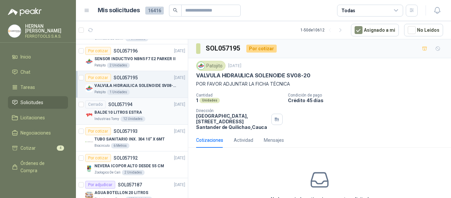
click at [151, 112] on div "BALDE 10 LITROS ESTRA" at bounding box center [140, 112] width 91 height 8
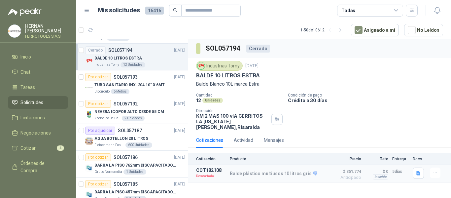
scroll to position [463, 0]
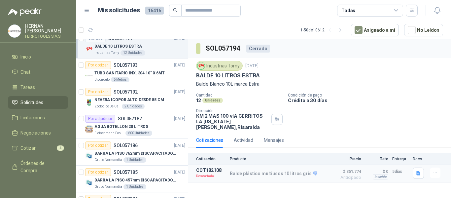
click at [395, 11] on icon at bounding box center [397, 11] width 6 height 6
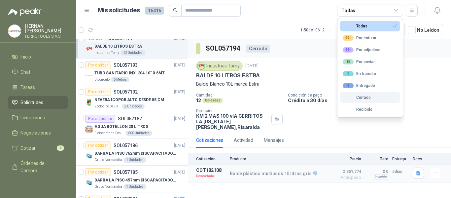
click at [371, 98] on button "Cerrado" at bounding box center [370, 97] width 60 height 11
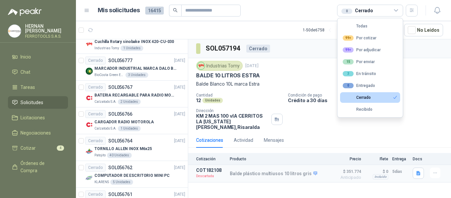
scroll to position [661, 0]
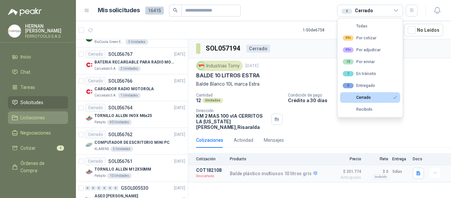
click at [42, 111] on link "Licitaciones" at bounding box center [38, 117] width 60 height 13
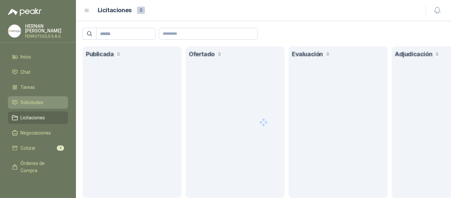
click at [42, 101] on span "Solicitudes" at bounding box center [31, 102] width 23 height 7
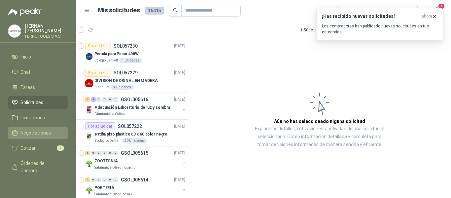
click at [27, 134] on span "Negociaciones" at bounding box center [35, 132] width 30 height 7
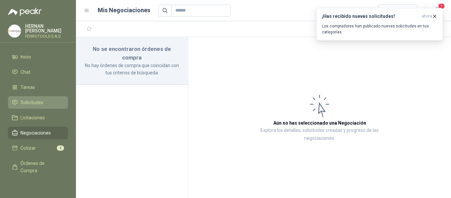
click at [38, 100] on span "Solicitudes" at bounding box center [31, 102] width 23 height 7
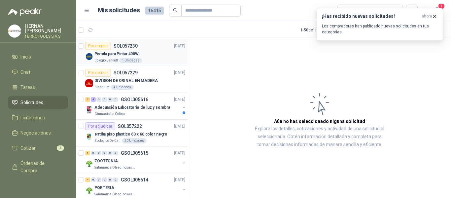
click at [150, 50] on div "Pistola para Pintar 400W" at bounding box center [140, 54] width 91 height 8
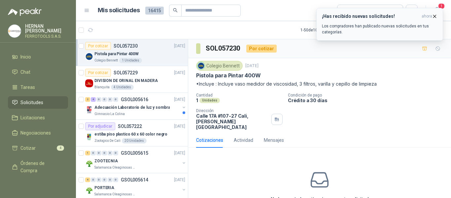
click at [394, 20] on div "¡Has recibido nuevas solicitudes! ahora Los compradores han publicado nuevas so…" at bounding box center [380, 24] width 116 height 21
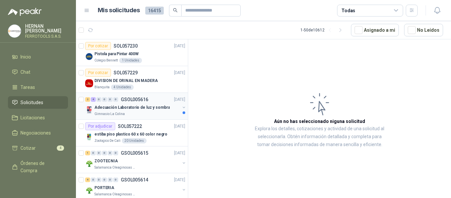
click at [148, 115] on div "Gimnasio La Colina" at bounding box center [138, 113] width 86 height 5
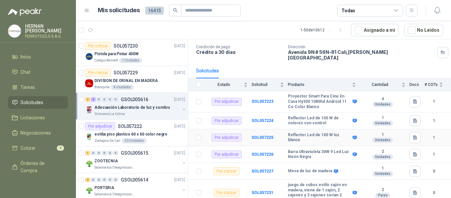
scroll to position [42, 0]
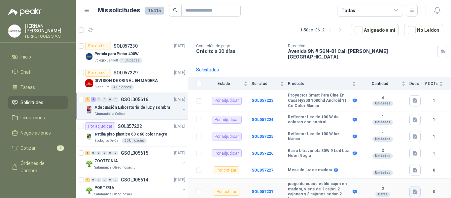
click at [413, 190] on icon "button" at bounding box center [415, 192] width 4 height 4
click at [391, 173] on button "cubos madera.png" at bounding box center [389, 172] width 45 height 7
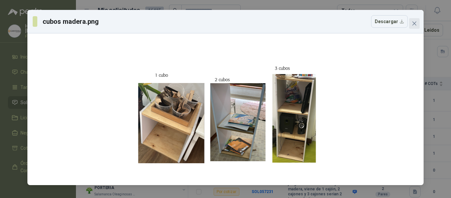
click at [413, 24] on icon "close" at bounding box center [414, 23] width 5 height 5
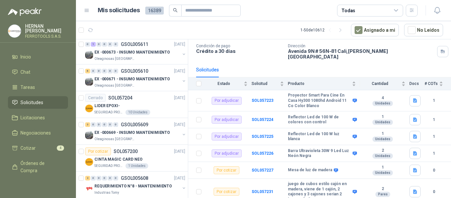
scroll to position [231, 0]
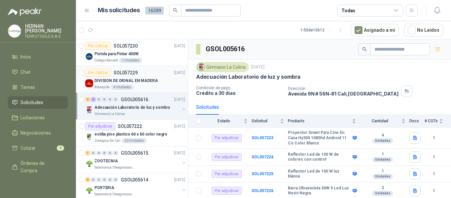
click at [142, 80] on p "DIVISION DE ORINAL EN MADERA" at bounding box center [126, 81] width 63 height 6
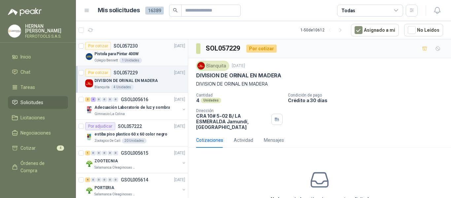
click at [146, 52] on div "Pistola para Pintar 400W" at bounding box center [140, 54] width 91 height 8
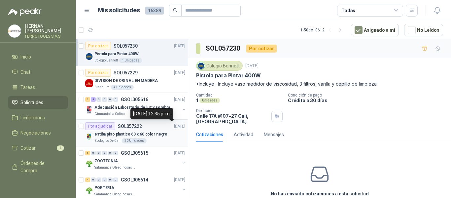
scroll to position [33, 0]
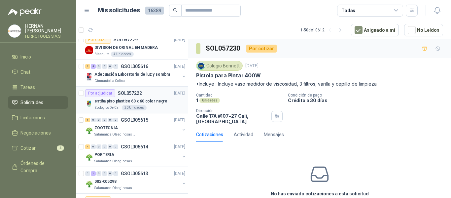
click at [156, 107] on div "Zoologico De Cali 20 Unidades" at bounding box center [140, 107] width 91 height 5
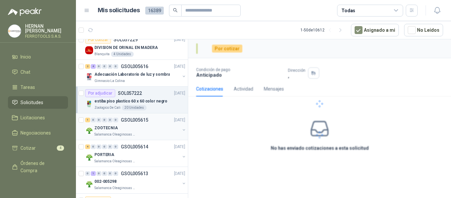
click at [157, 130] on div "ZOOTECNIA" at bounding box center [138, 128] width 86 height 8
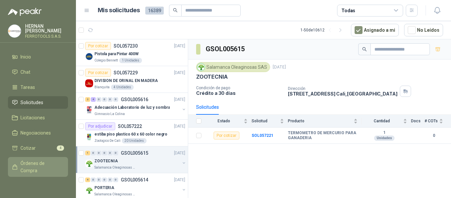
click at [36, 162] on span "Órdenes de Compra" at bounding box center [40, 167] width 41 height 15
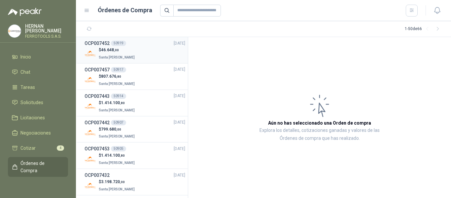
click at [141, 52] on div "$ 46.648 ,00 Santa [PERSON_NAME]" at bounding box center [135, 54] width 101 height 14
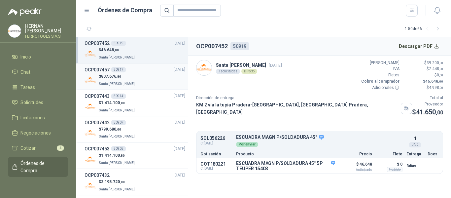
click at [125, 81] on p "Santa [PERSON_NAME]" at bounding box center [117, 83] width 37 height 7
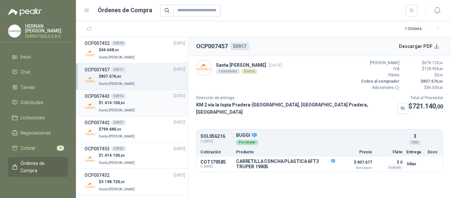
click at [127, 105] on p "$ 1.414.100 ,80" at bounding box center [117, 103] width 37 height 6
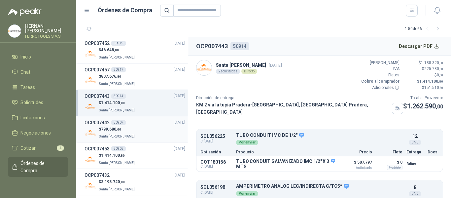
click at [136, 127] on div "$ 799.680 ,00 Santa Anita Napoles" at bounding box center [135, 133] width 101 height 14
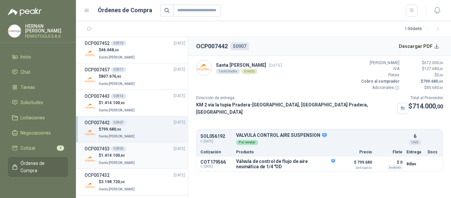
click at [134, 155] on div "$ 1.414.100 ,80 Santa Anita Napoles" at bounding box center [135, 159] width 101 height 14
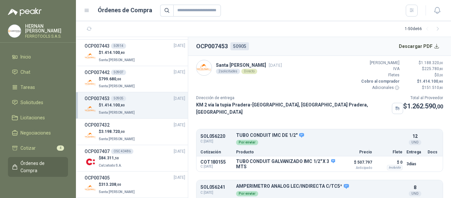
scroll to position [66, 0]
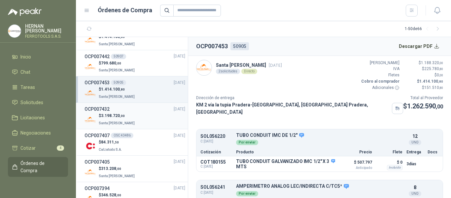
click at [134, 116] on div "$ 3.198.720 ,00 Santa Anita Napoles" at bounding box center [135, 120] width 101 height 14
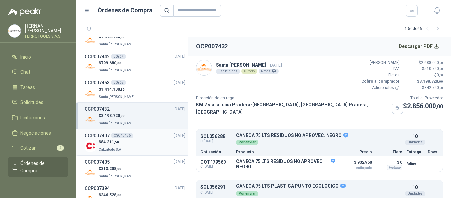
click at [136, 144] on div "$ 84.311 ,50 Calzatodo S.A." at bounding box center [135, 146] width 101 height 14
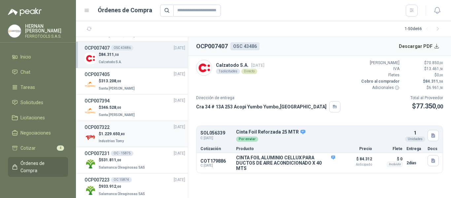
scroll to position [165, 0]
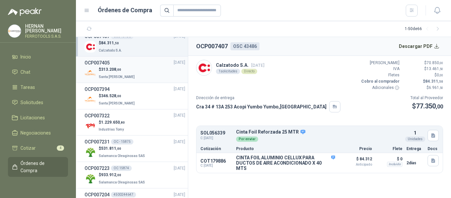
click at [139, 75] on div "$ 313.208 ,00 Santa Anita Napoles" at bounding box center [135, 73] width 101 height 14
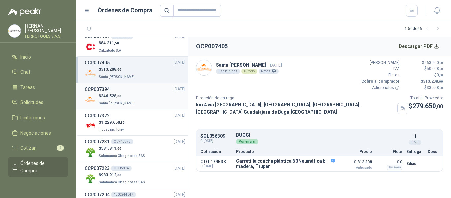
click at [141, 98] on div "$ 346.528 ,00 Santa Anita Napoles" at bounding box center [135, 100] width 101 height 14
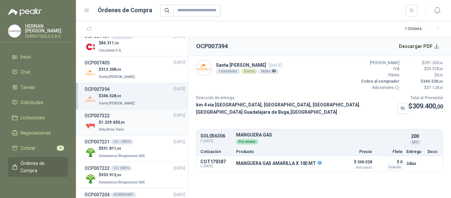
click at [141, 129] on div "$ 1.229.650 ,80 Industrias Tomy" at bounding box center [135, 126] width 101 height 14
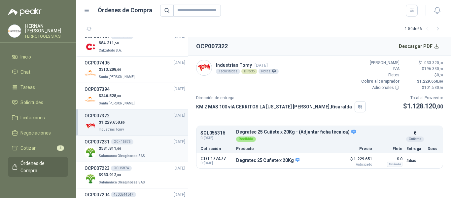
click at [142, 152] on p "Salamanca Oleaginosas SAS" at bounding box center [123, 155] width 48 height 7
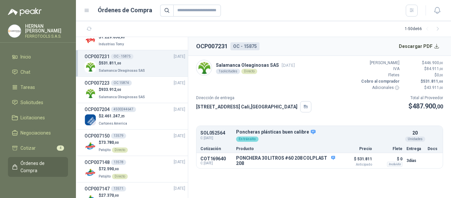
scroll to position [264, 0]
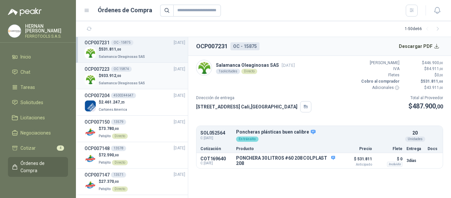
click at [138, 77] on p "$ 933.912 ,00" at bounding box center [123, 76] width 48 height 6
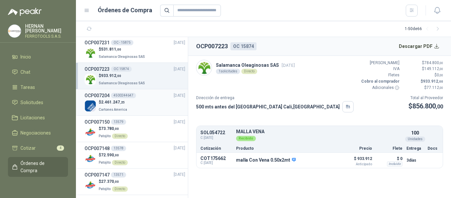
click at [141, 105] on div "$ 2.461.247 ,25 Cartones America" at bounding box center [135, 106] width 101 height 14
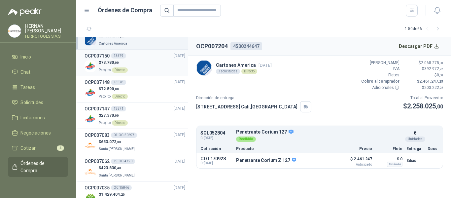
scroll to position [297, 0]
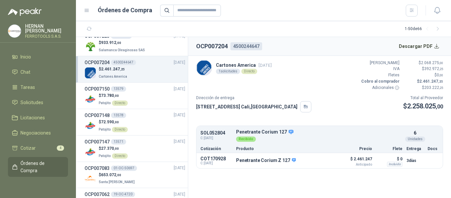
click at [333, 106] on div "Dirección de entrega Calle 70 Norte No 2A - 130 Cali Cali , Valle del Cauca Tot…" at bounding box center [319, 104] width 247 height 18
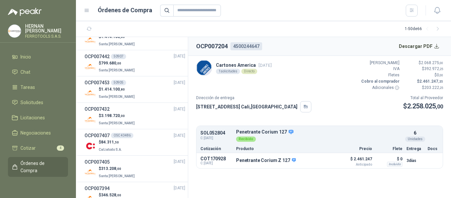
scroll to position [0, 0]
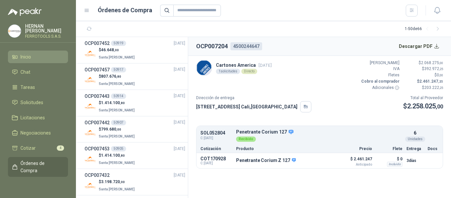
click at [32, 57] on li "Inicio" at bounding box center [38, 56] width 52 height 7
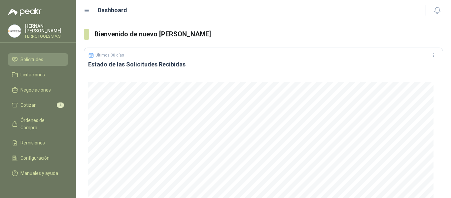
click at [31, 56] on span "Solicitudes" at bounding box center [31, 59] width 23 height 7
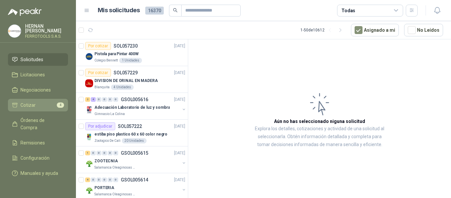
click at [34, 101] on span "Cotizar" at bounding box center [27, 104] width 15 height 7
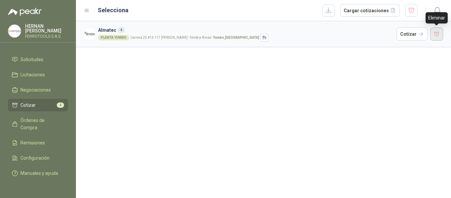
click at [436, 35] on button "button" at bounding box center [437, 33] width 13 height 13
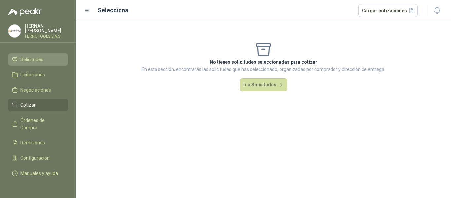
click at [33, 56] on span "Solicitudes" at bounding box center [31, 59] width 23 height 7
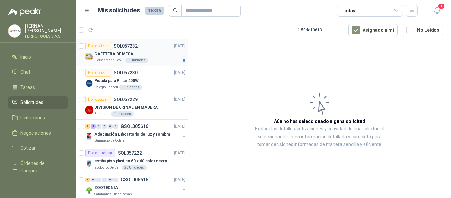
click at [150, 56] on div "CAFETERA DE MESA" at bounding box center [140, 54] width 91 height 8
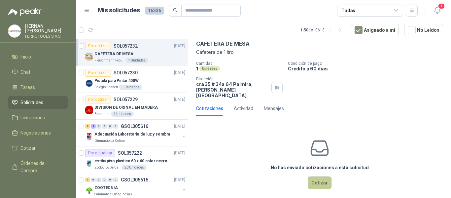
click at [324, 178] on button "Cotizar" at bounding box center [320, 182] width 24 height 13
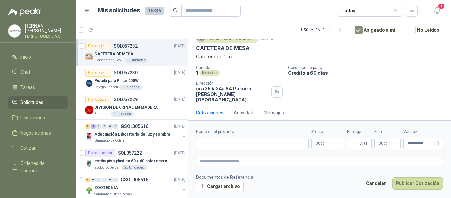
scroll to position [27, 0]
click at [274, 144] on input "Nombre del producto" at bounding box center [252, 143] width 113 height 12
paste input "**********"
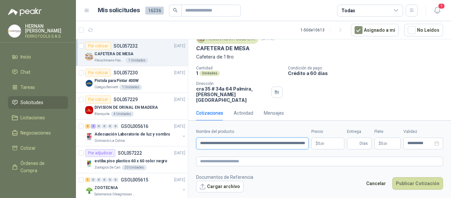
scroll to position [0, 30]
type input "**********"
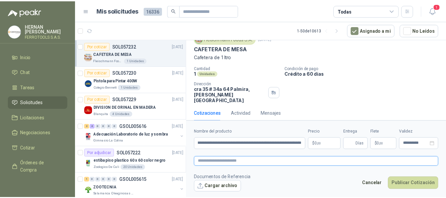
scroll to position [0, 0]
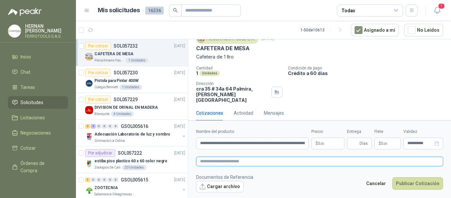
click at [272, 159] on textarea at bounding box center [319, 162] width 247 height 10
paste textarea "**********"
type textarea "**********"
click at [321, 142] on body "HERNAN RUALES FERROTOOLS S.A.S. Inicio Chat Tareas Solicitudes Licitaciones Neg…" at bounding box center [225, 99] width 451 height 198
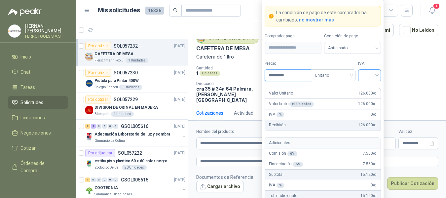
type input "*********"
click at [368, 75] on input "search" at bounding box center [369, 75] width 15 height 10
click at [368, 87] on div "19%" at bounding box center [370, 88] width 12 height 7
click at [327, 59] on form "**********" at bounding box center [323, 122] width 122 height 246
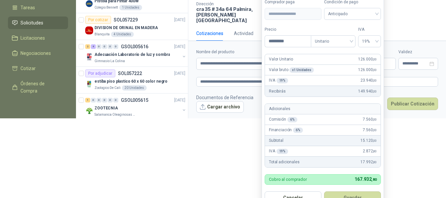
scroll to position [92, 0]
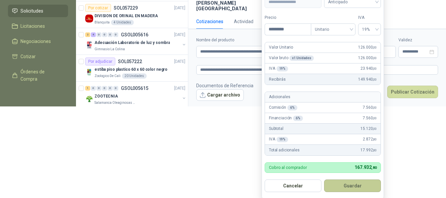
click at [353, 186] on button "Guardar" at bounding box center [352, 185] width 57 height 13
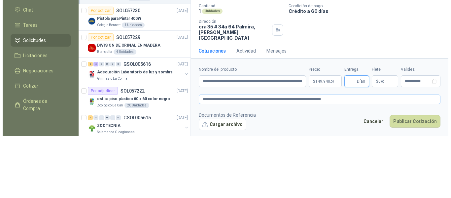
scroll to position [0, 0]
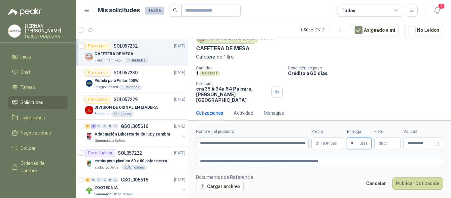
type input "*"
click at [374, 105] on div "Cotizaciones Actividad Mensajes" at bounding box center [319, 112] width 247 height 15
click at [339, 164] on textarea "**********" at bounding box center [319, 162] width 247 height 10
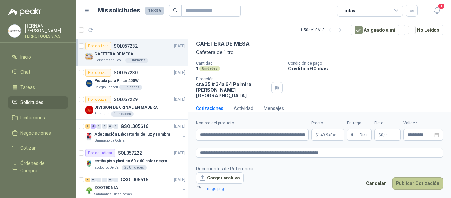
click at [416, 184] on button "Publicar Cotización" at bounding box center [418, 183] width 51 height 13
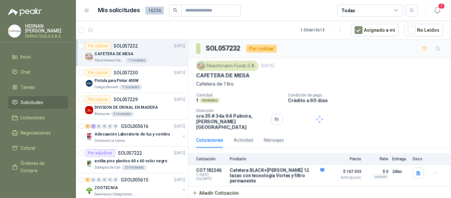
scroll to position [0, 0]
click at [436, 9] on icon "button" at bounding box center [438, 10] width 8 height 8
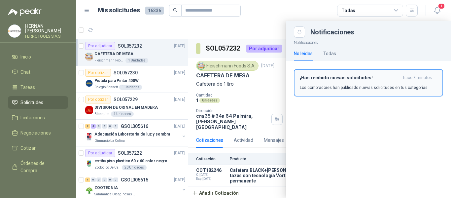
click at [351, 86] on p "Los compradores han publicado nuevas solicitudes en tus categorías." at bounding box center [364, 88] width 129 height 6
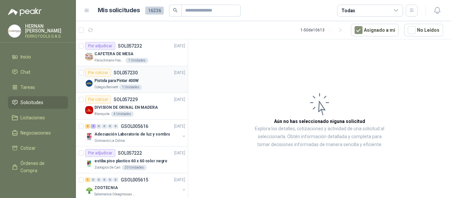
click at [149, 78] on div "Pistola para Pintar 400W" at bounding box center [140, 81] width 91 height 8
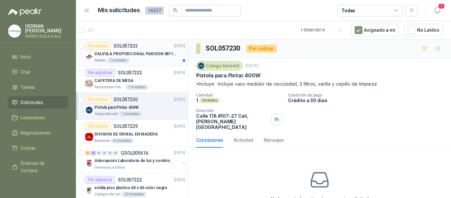
click at [164, 58] on div "Patojito 1 Unidades" at bounding box center [140, 60] width 91 height 5
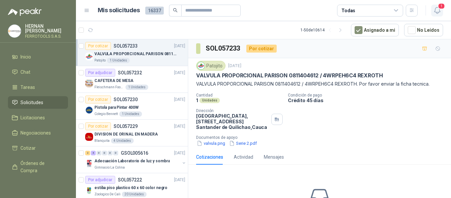
click at [434, 10] on icon "button" at bounding box center [438, 10] width 8 height 8
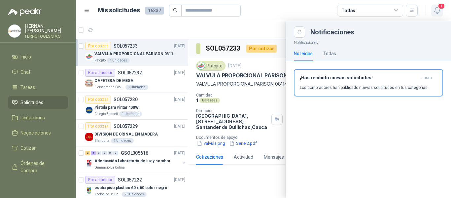
click at [434, 10] on icon "button" at bounding box center [438, 10] width 8 height 8
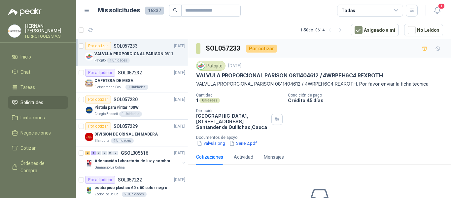
click at [336, 147] on div "Patojito [DATE] VALVULA PROPORCIONAL PARISON 0811404612 / 4WRPEH6C4 [PERSON_NAM…" at bounding box center [319, 103] width 263 height 91
click at [438, 9] on icon "button" at bounding box center [438, 10] width 8 height 8
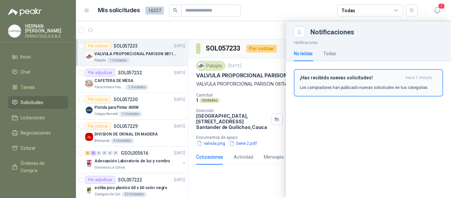
click at [366, 88] on p "Los compradores han publicado nuevas solicitudes en tus categorías." at bounding box center [364, 88] width 129 height 6
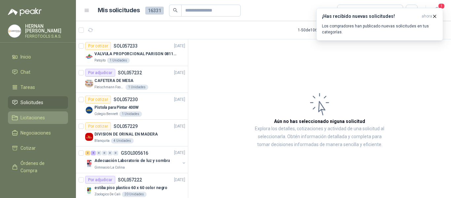
click at [32, 114] on span "Licitaciones" at bounding box center [32, 117] width 24 height 7
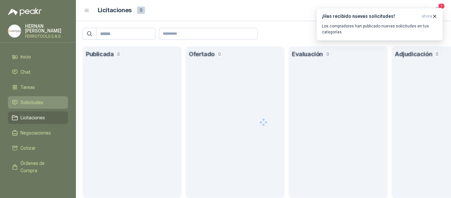
click at [32, 100] on span "Solicitudes" at bounding box center [31, 102] width 23 height 7
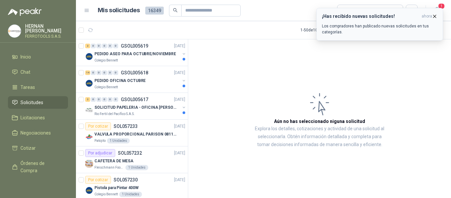
click at [385, 18] on h3 "¡Has recibido nuevas solicitudes!" at bounding box center [370, 17] width 97 height 6
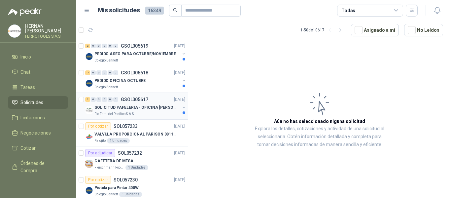
click at [146, 111] on div "Rio Fertil del Pacífico S.A.S." at bounding box center [138, 113] width 86 height 5
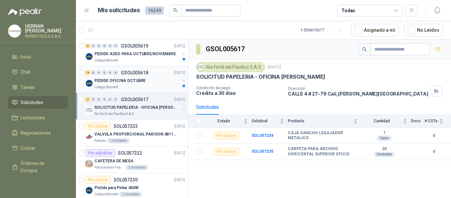
click at [129, 84] on div "PEDIDO OFICINA OCTUBRE" at bounding box center [138, 81] width 86 height 8
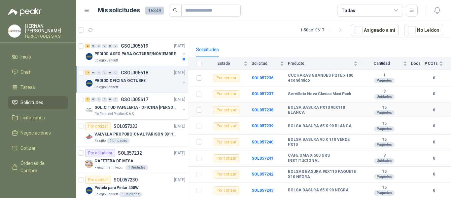
scroll to position [152, 0]
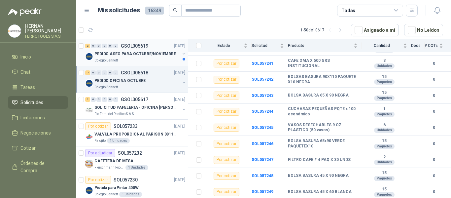
click at [130, 57] on p "PEDIDO ASEO PARA OCTUBRE/NOVIEMBRE" at bounding box center [136, 54] width 82 height 6
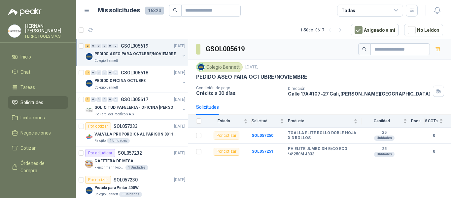
drag, startPoint x: 220, startPoint y: 180, endPoint x: 318, endPoint y: 188, distance: 97.8
